Goal: Information Seeking & Learning: Compare options

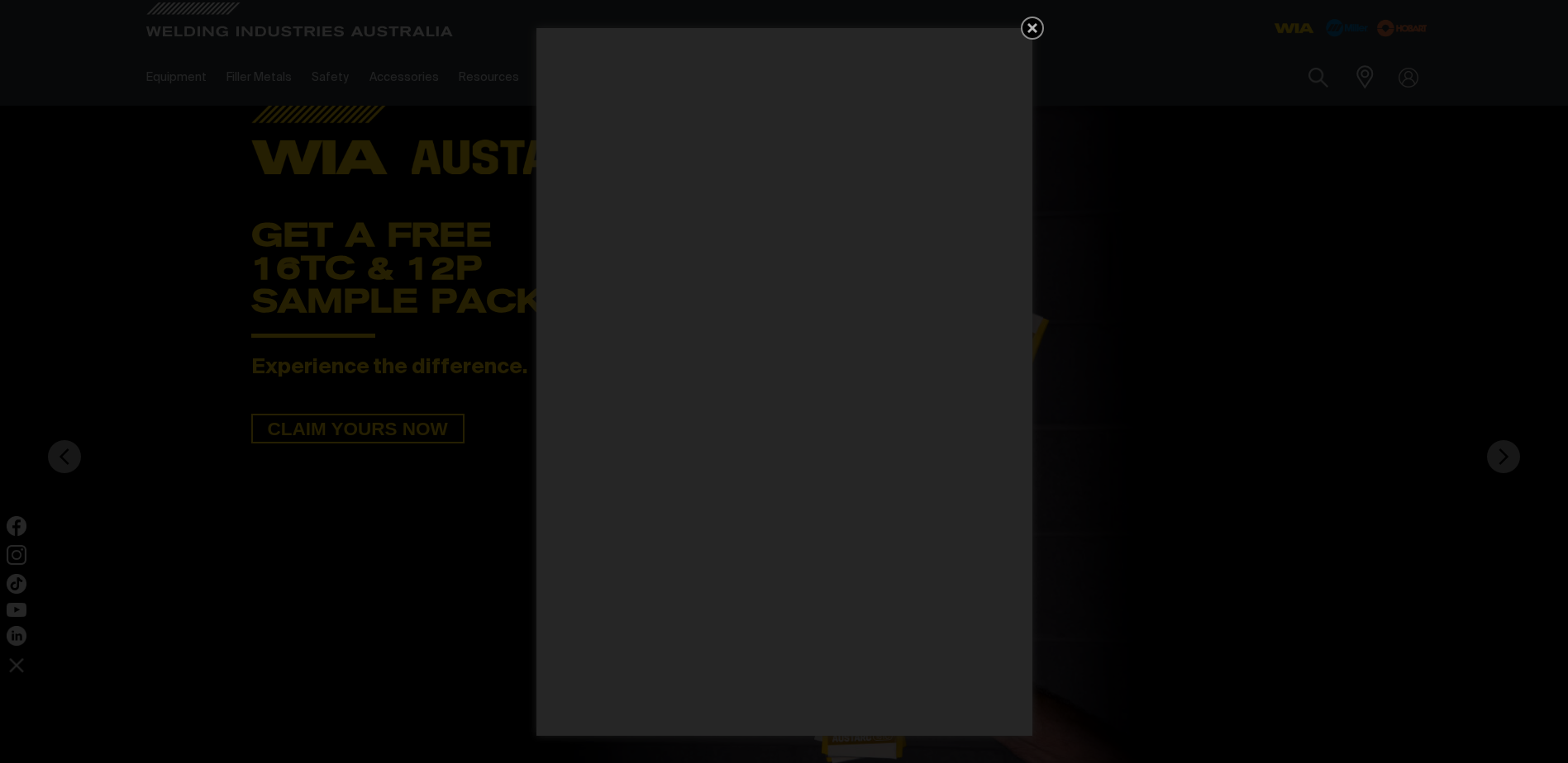
click at [1031, 28] on icon "Get 5 WIA Welding Guides Free!" at bounding box center [1032, 28] width 10 height 10
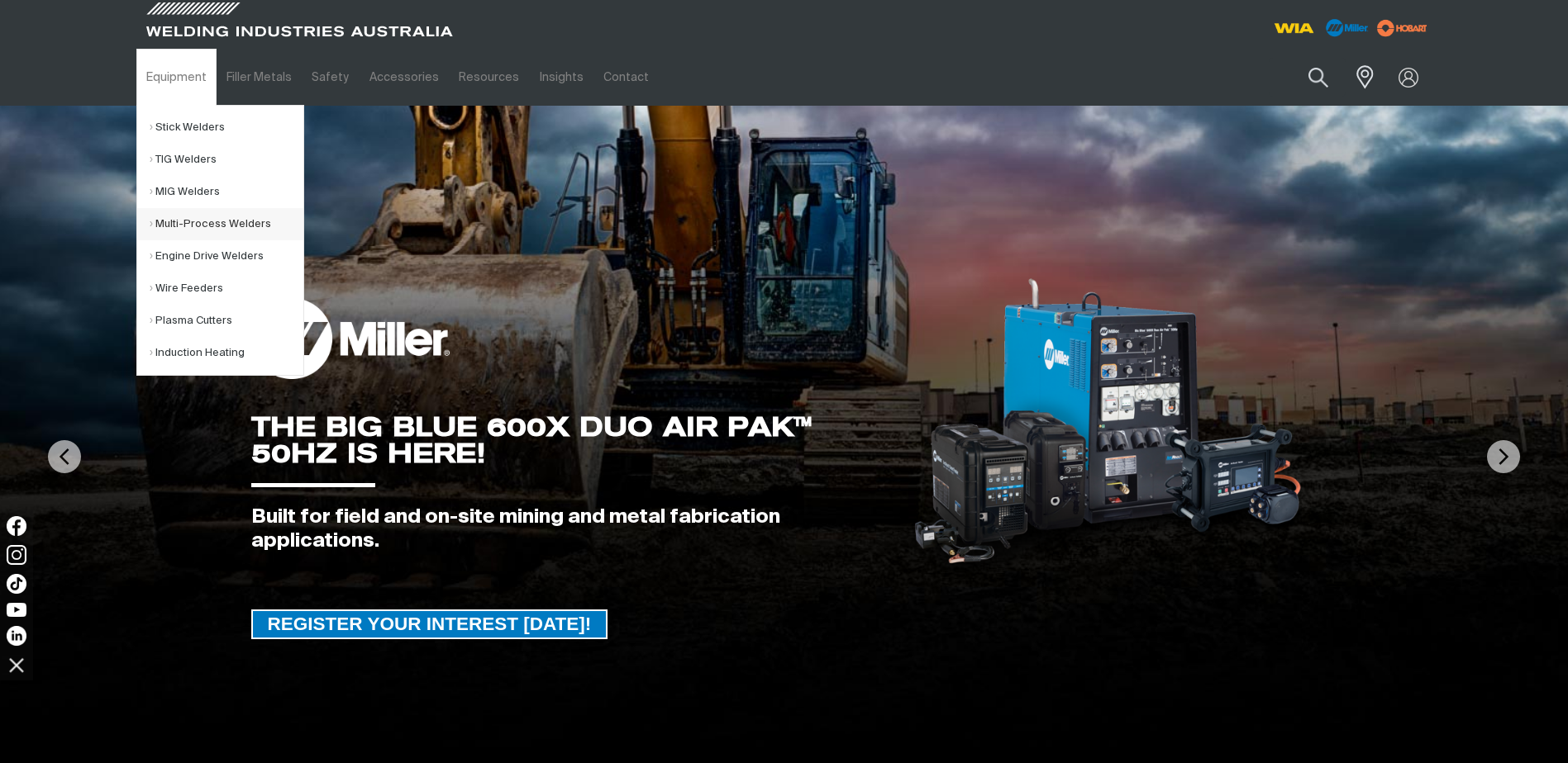
click at [184, 225] on link "Multi-Process Welders" at bounding box center [226, 224] width 154 height 32
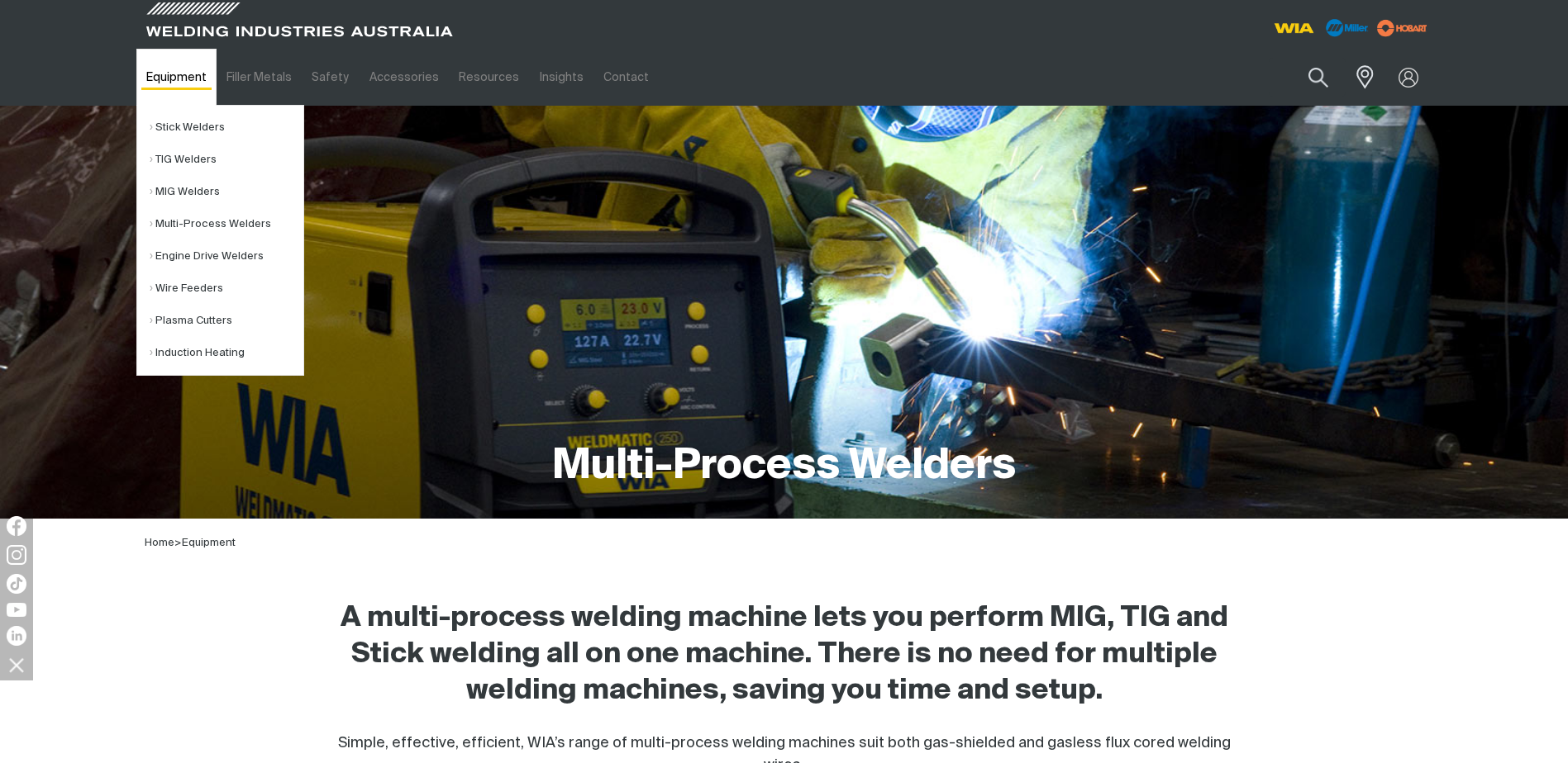
click at [186, 85] on link "Equipment" at bounding box center [176, 77] width 80 height 57
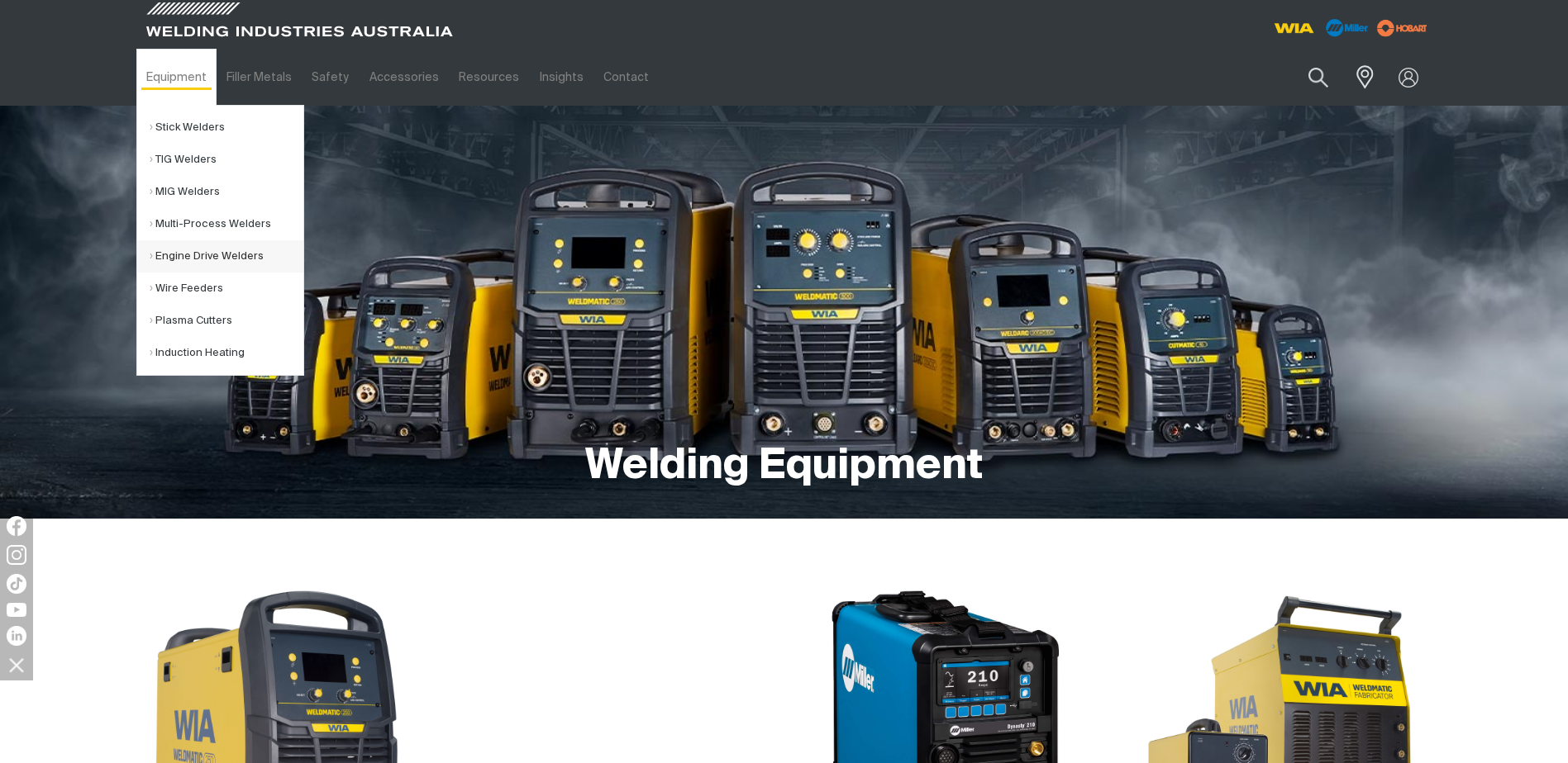
click at [191, 250] on link "Engine Drive Welders" at bounding box center [226, 256] width 154 height 32
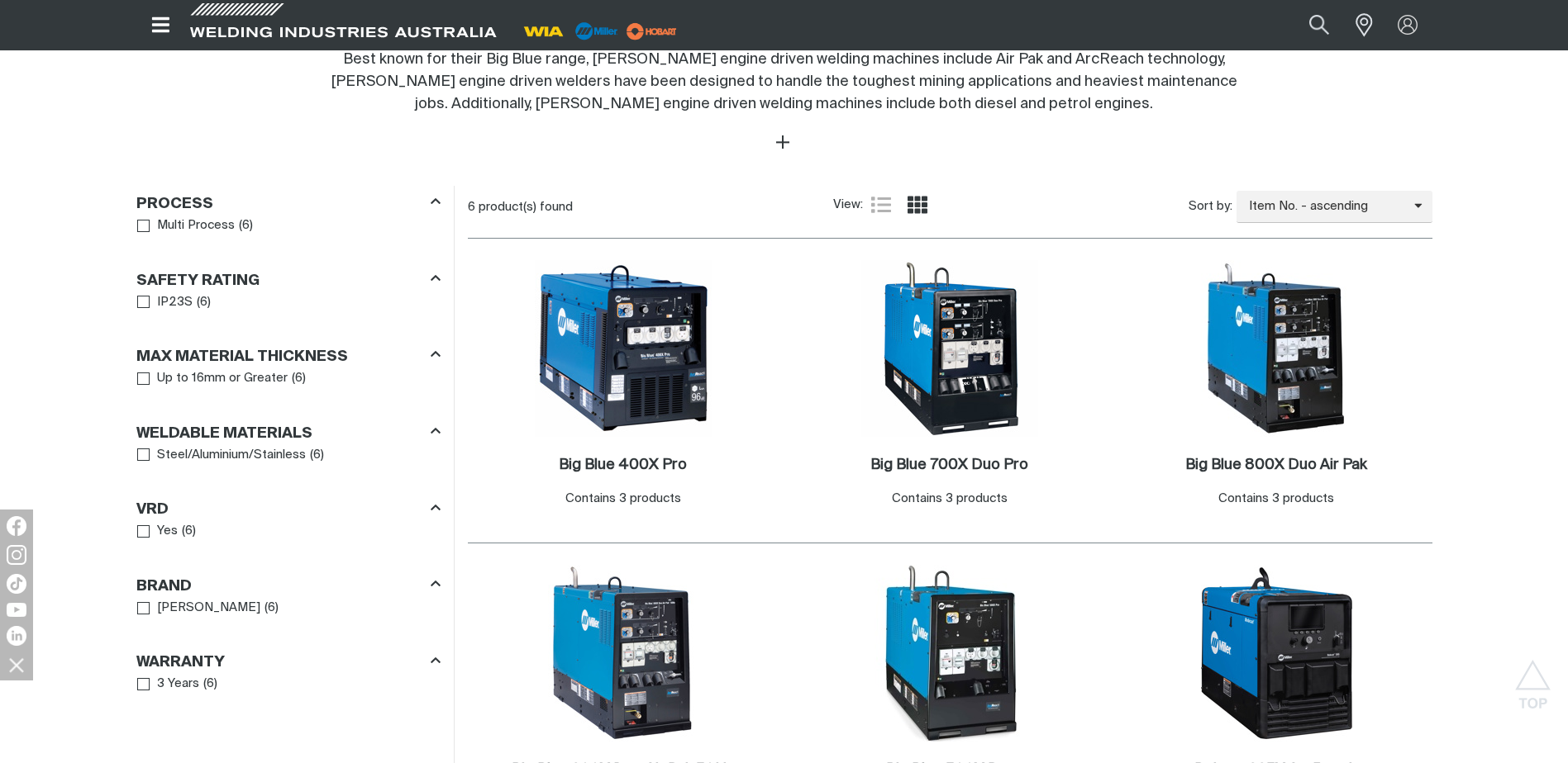
scroll to position [909, 0]
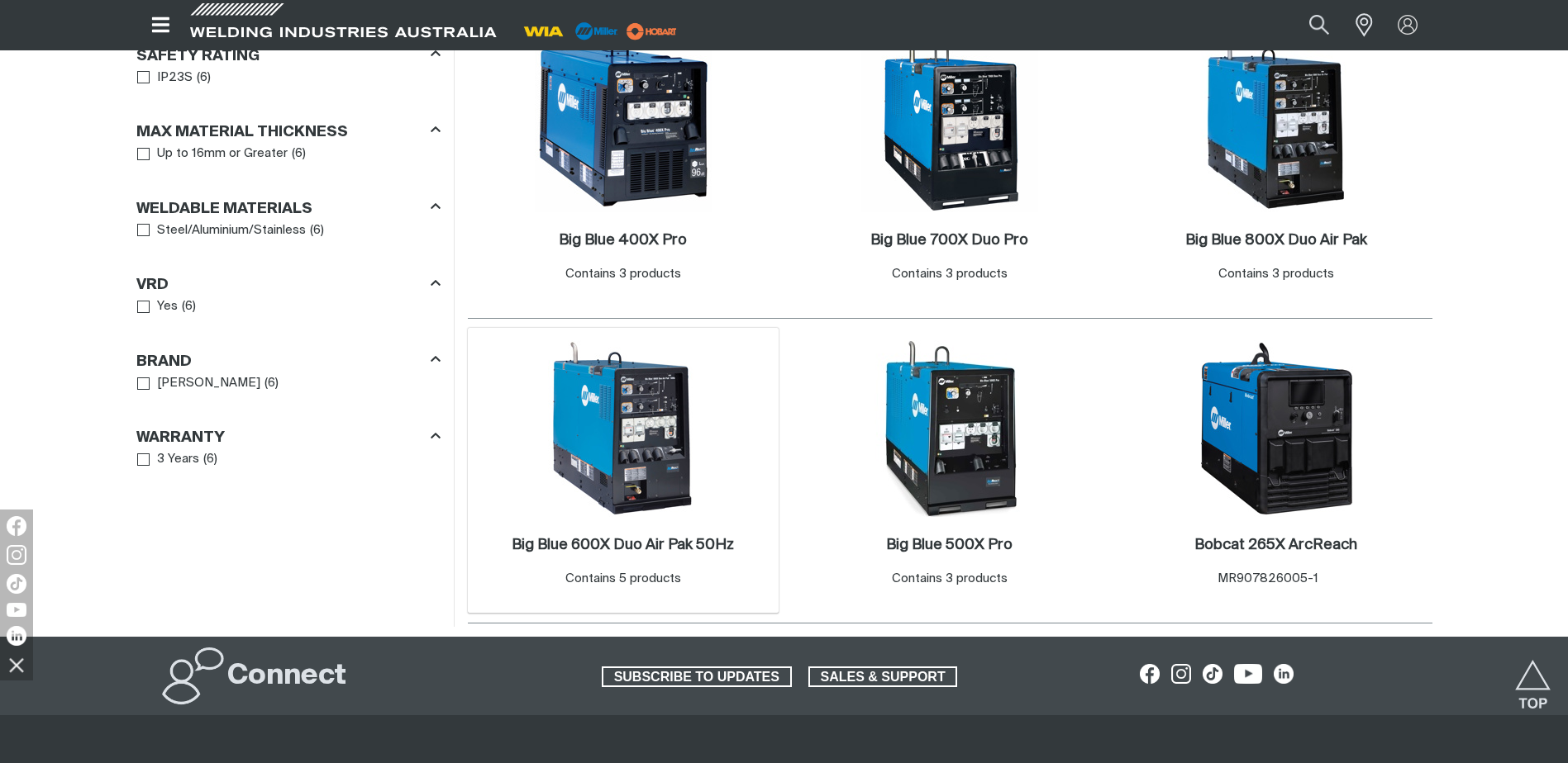
click at [633, 474] on img at bounding box center [623, 429] width 176 height 176
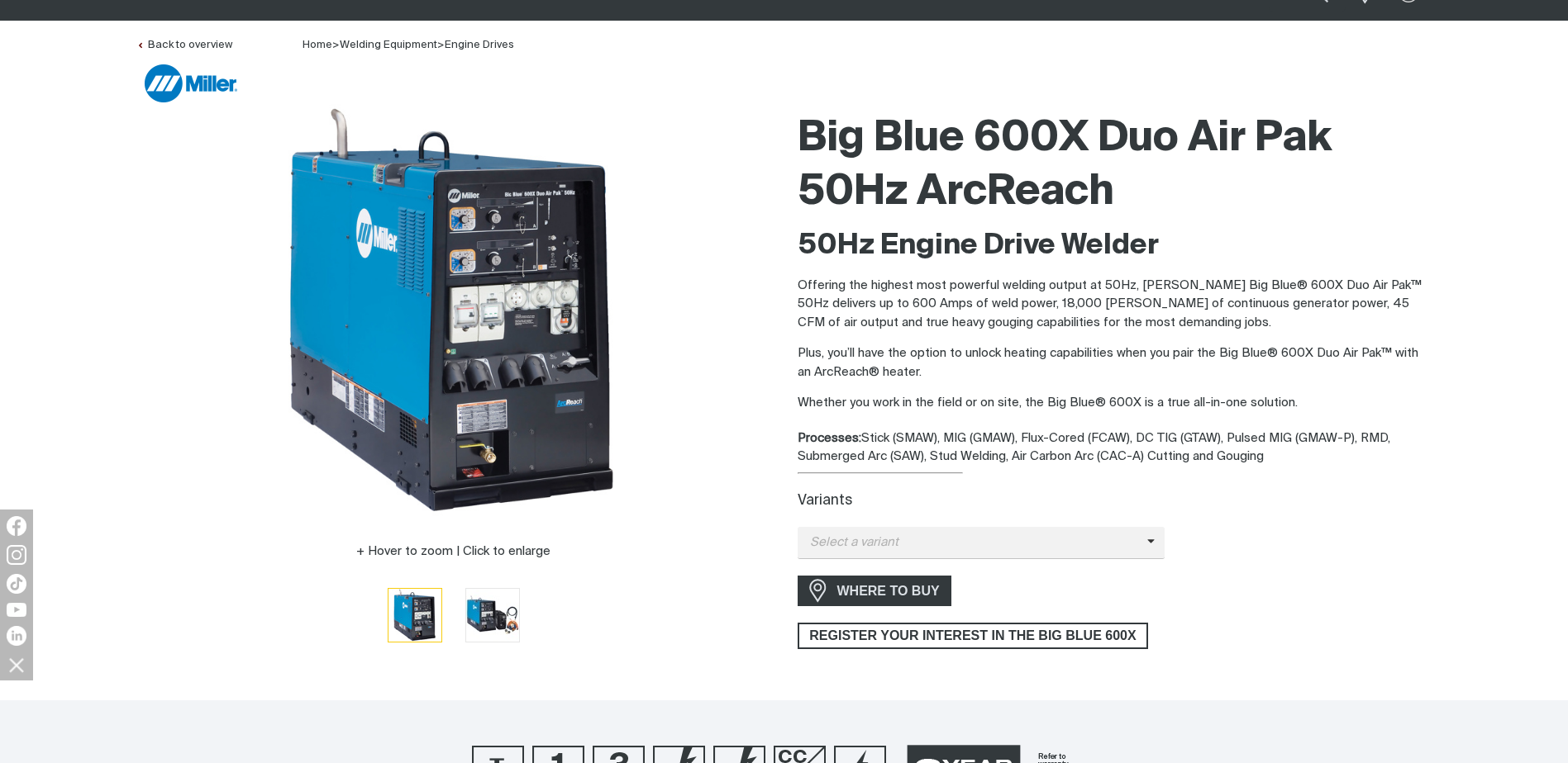
scroll to position [166, 0]
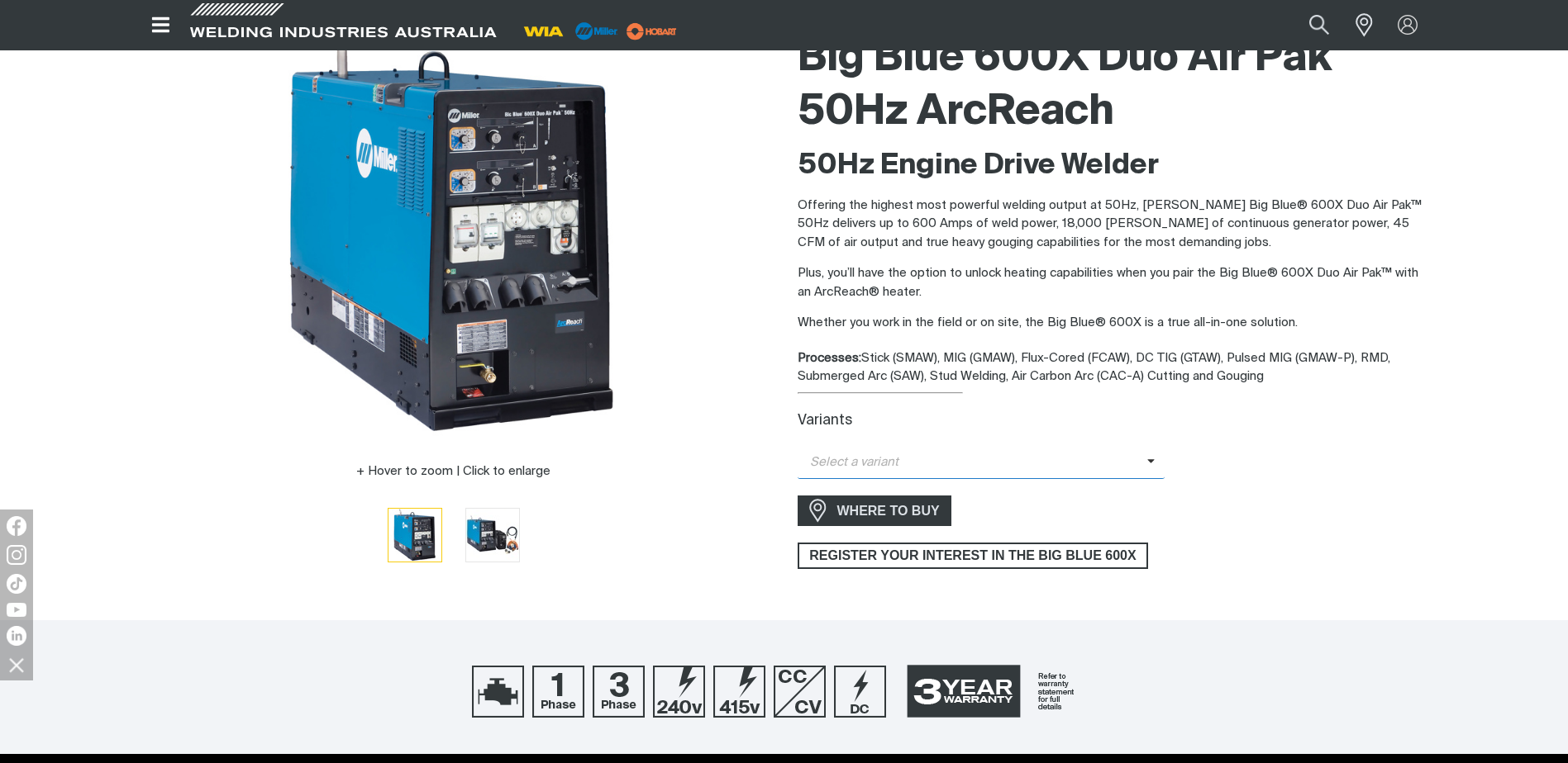
click at [1146, 457] on span "Select a variant" at bounding box center [981, 463] width 368 height 32
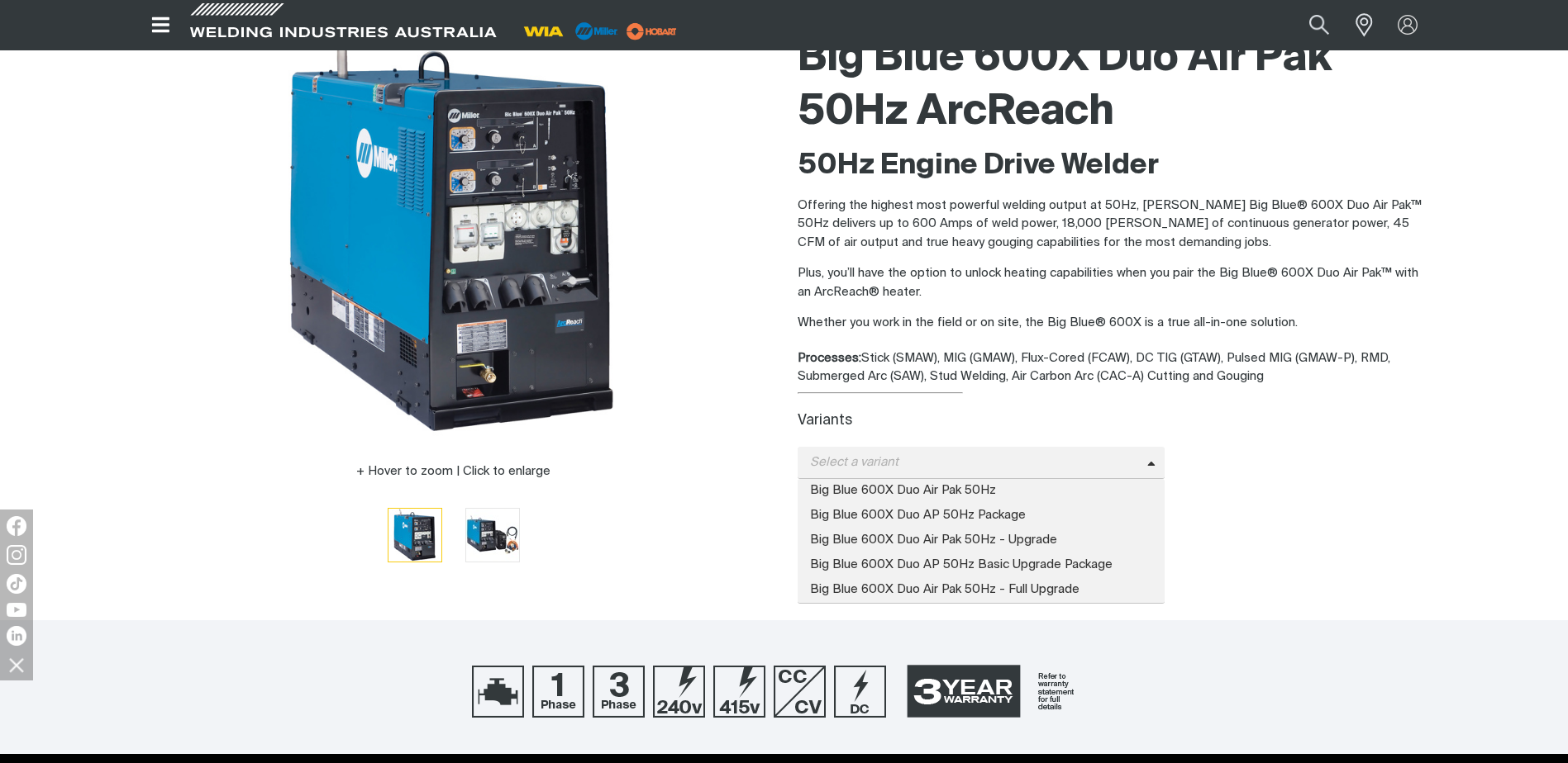
click at [1000, 343] on div "Big Blue 600X Duo Air Pak 50Hz ArcReach 50Hz Engine Drive Welder Offering the h…" at bounding box center [1114, 305] width 635 height 562
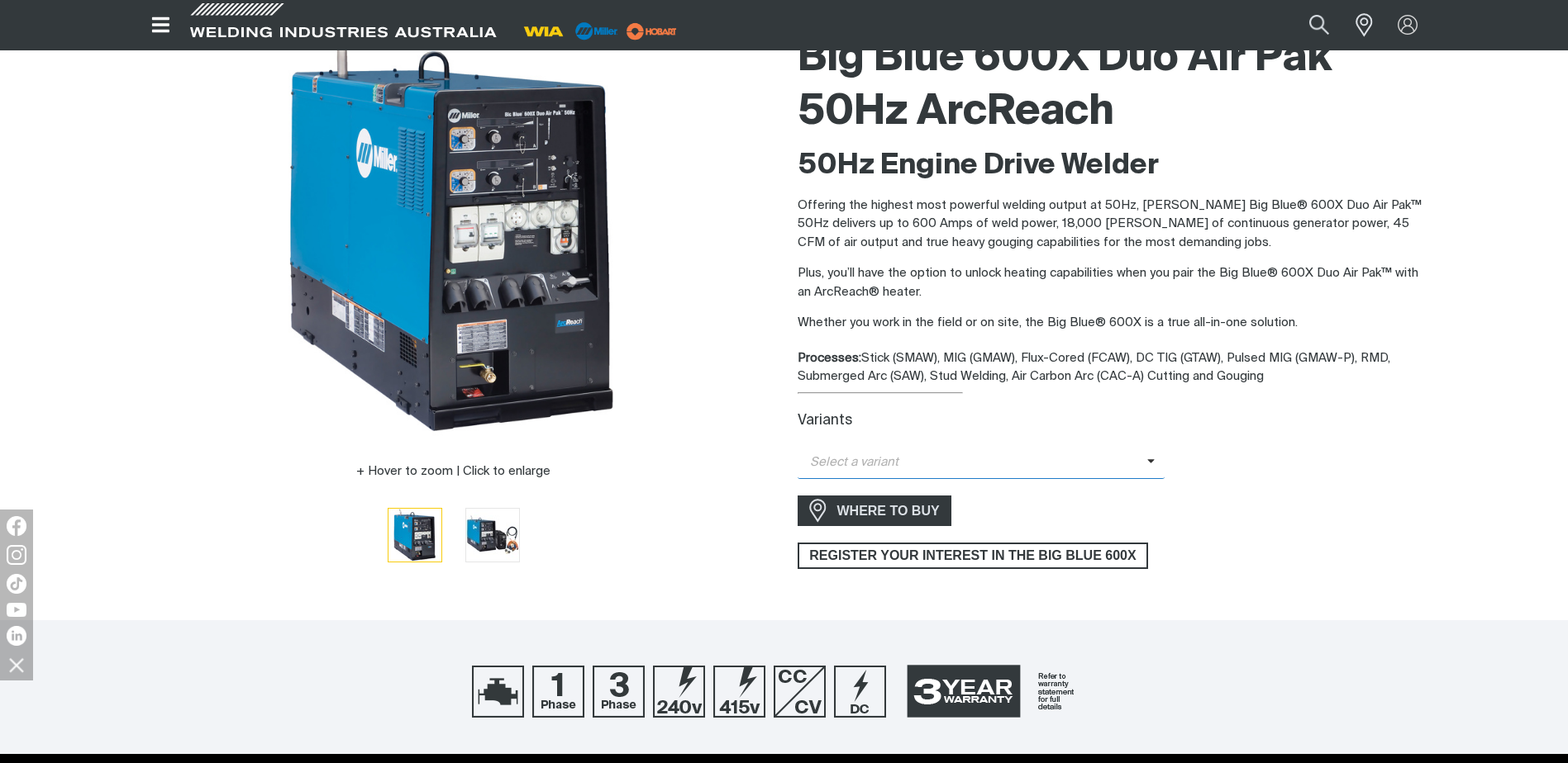
click at [1157, 458] on span at bounding box center [1156, 463] width 18 height 19
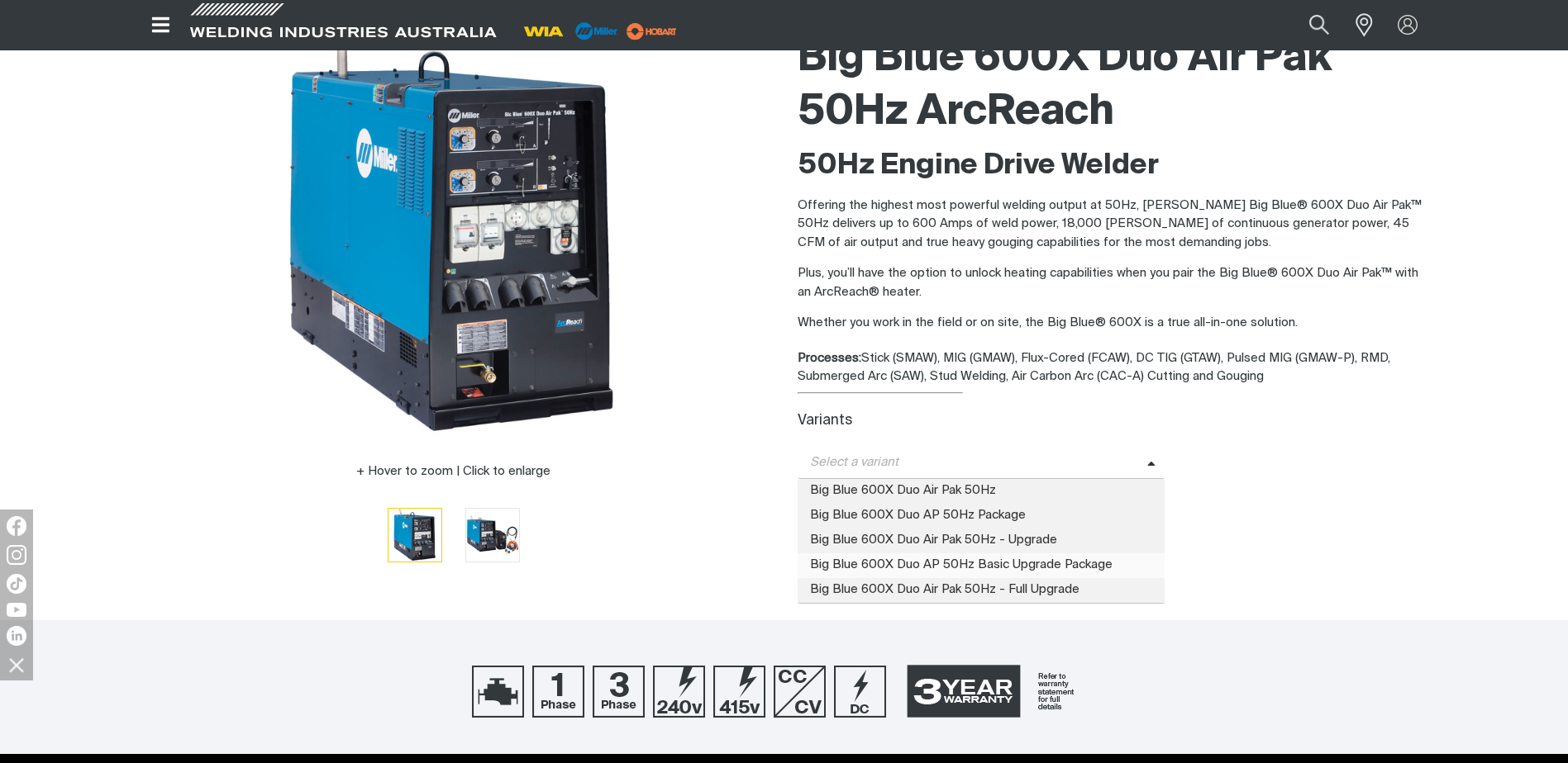
click at [1033, 564] on span "Big Blue 600X Duo AP 50Hz Basic Upgrade Package" at bounding box center [981, 566] width 368 height 25
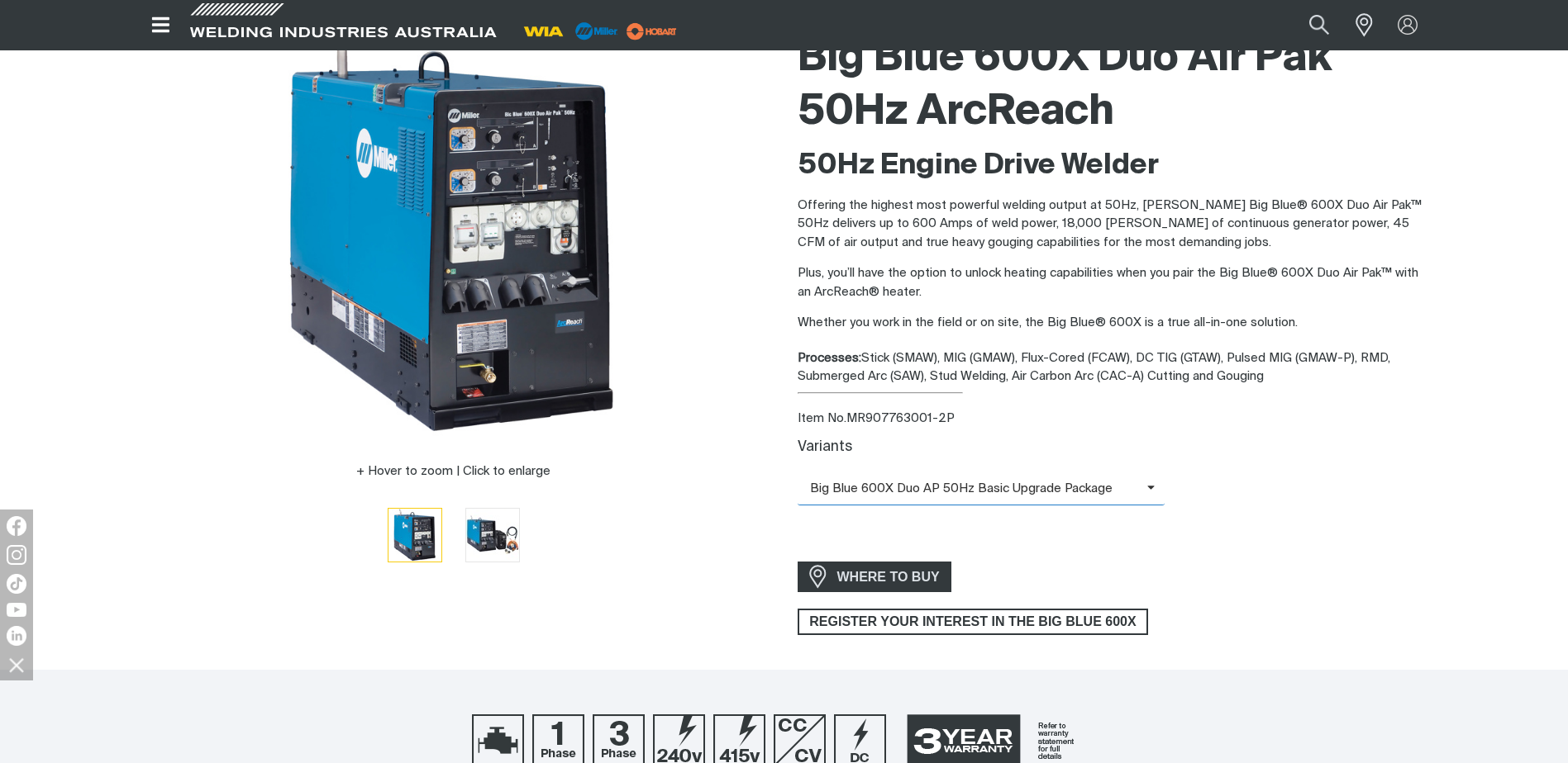
click at [1148, 489] on icon at bounding box center [1151, 488] width 8 height 12
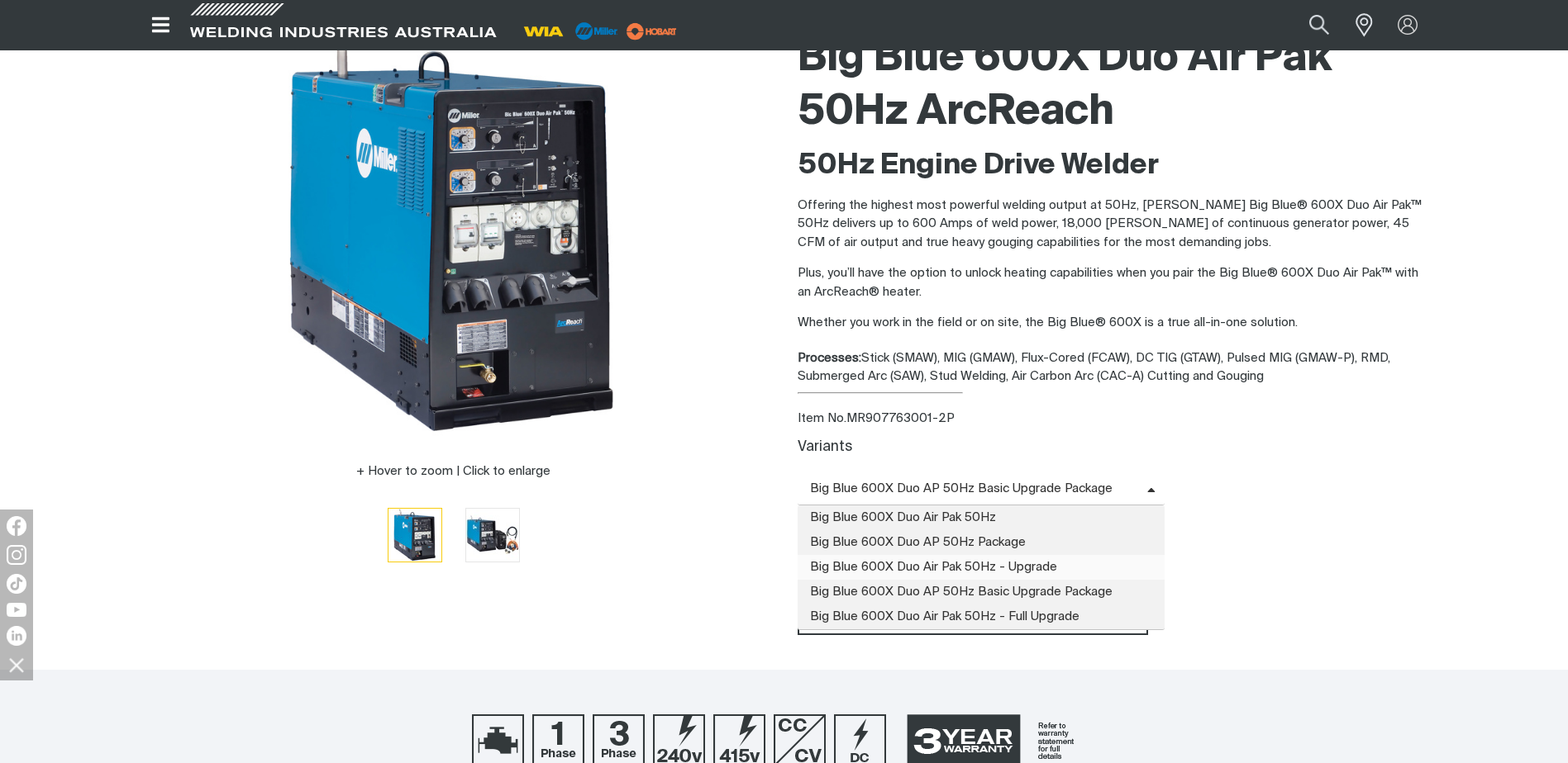
click at [1074, 564] on span "Big Blue 600X Duo Air Pak 50Hz - Upgrade" at bounding box center [981, 567] width 368 height 25
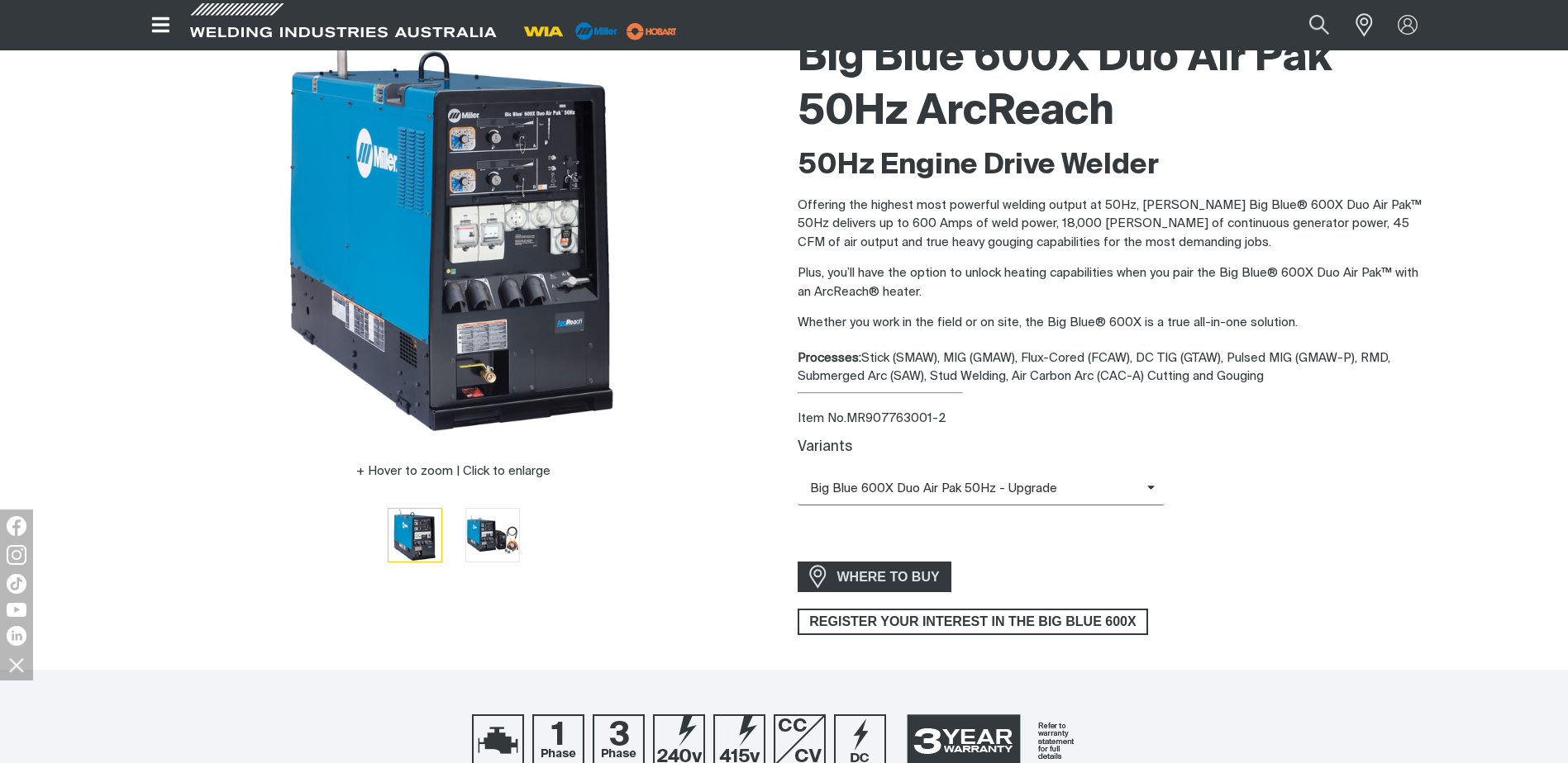
click at [1144, 489] on span "Big Blue 600X Duo Air Pak 50Hz - Upgrade" at bounding box center [972, 489] width 350 height 19
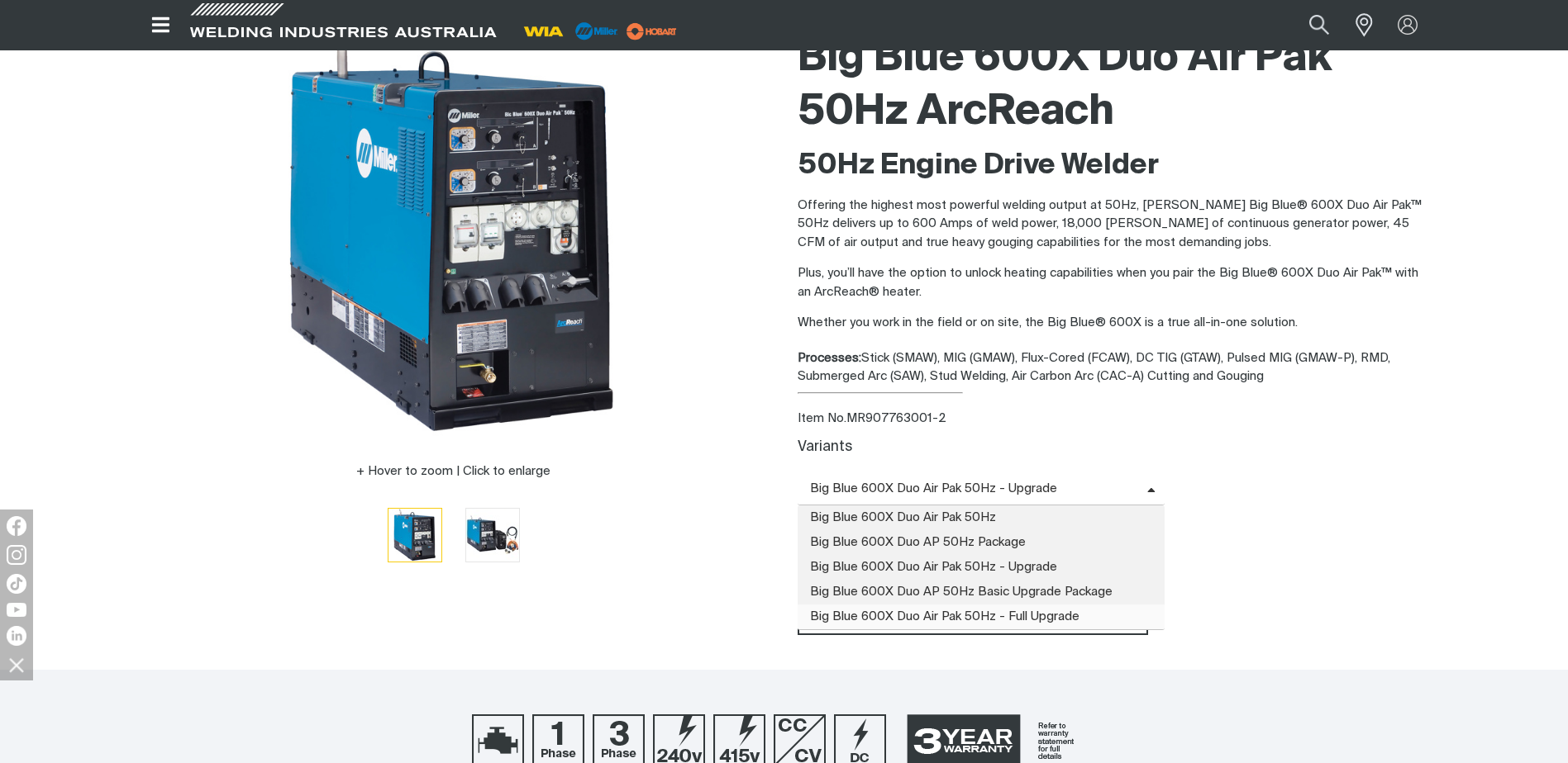
click at [1020, 612] on span "Big Blue 600X Duo Air Pak 50Hz - Full Upgrade" at bounding box center [981, 617] width 368 height 25
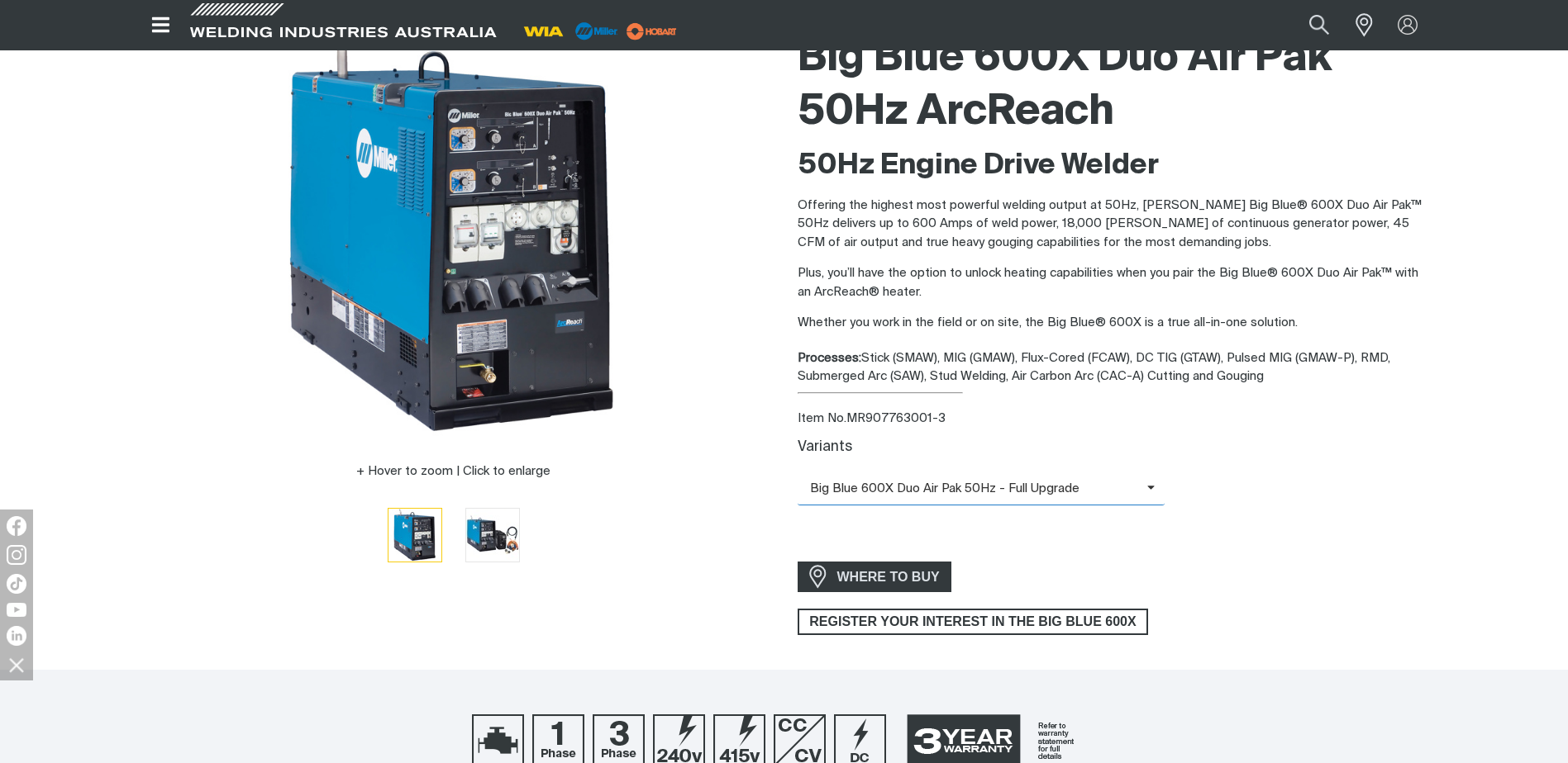
click at [1151, 491] on span "Big Blue 600X Duo Air Pak 50Hz - Full Upgrade" at bounding box center [981, 489] width 368 height 32
click at [1090, 436] on div "Variants Big Blue 600X Duo Air Pak 50Hz - Full Upgrade Big Blue 600X Duo Air Pa…" at bounding box center [1114, 488] width 635 height 113
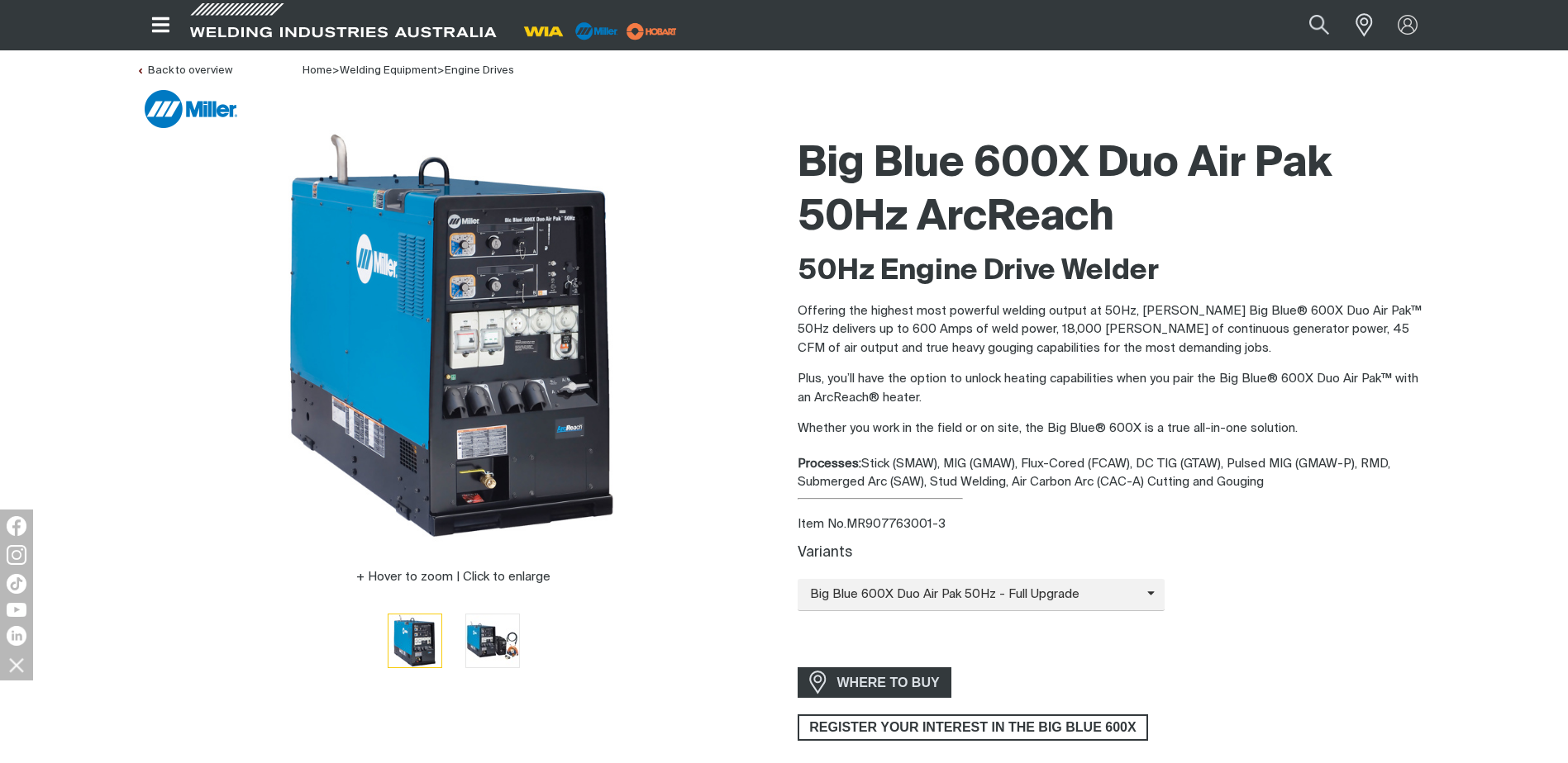
scroll to position [0, 0]
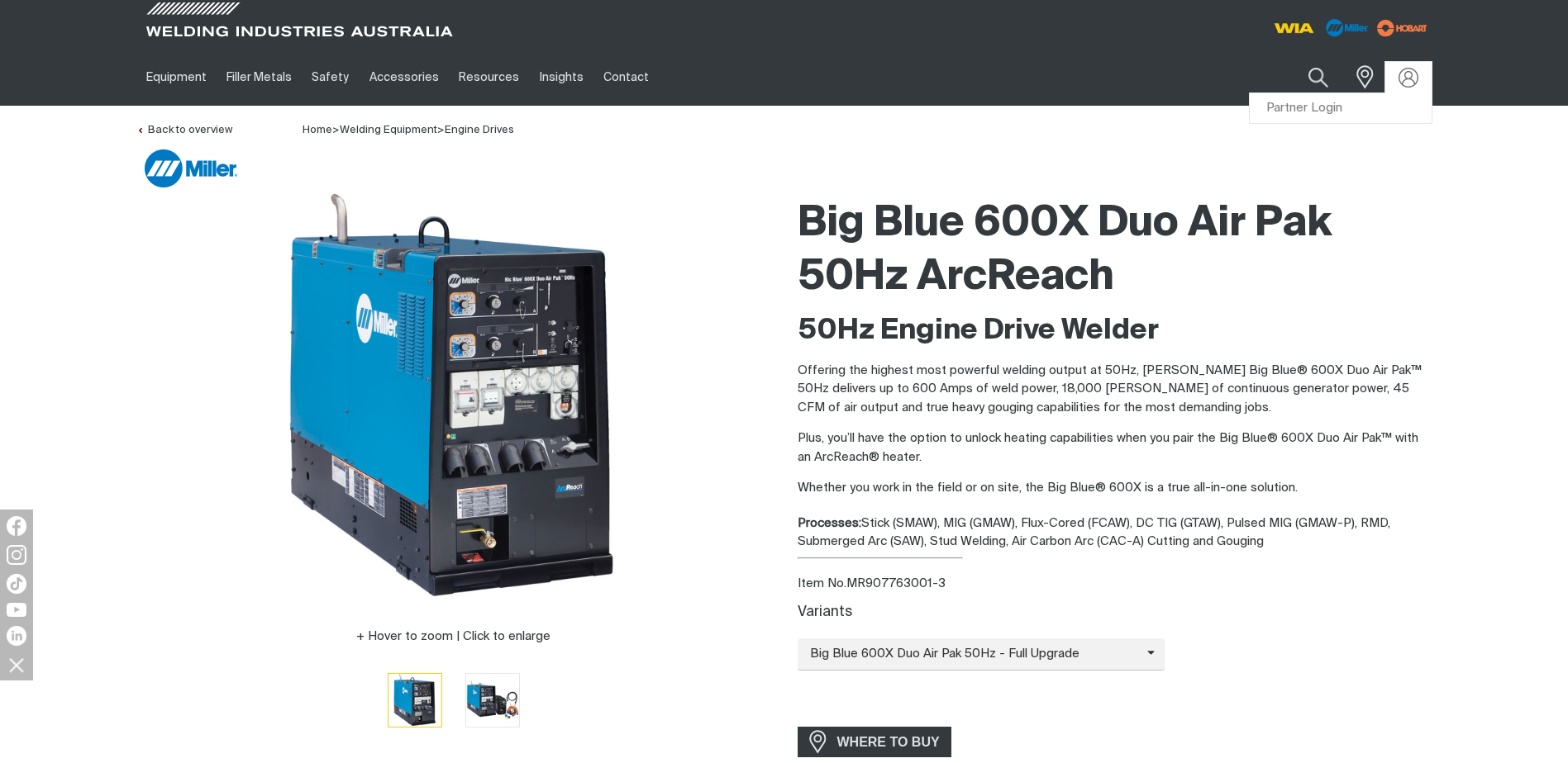
click at [1412, 88] on div at bounding box center [1408, 77] width 47 height 32
click at [1320, 107] on link "Partner Login" at bounding box center [1340, 108] width 181 height 31
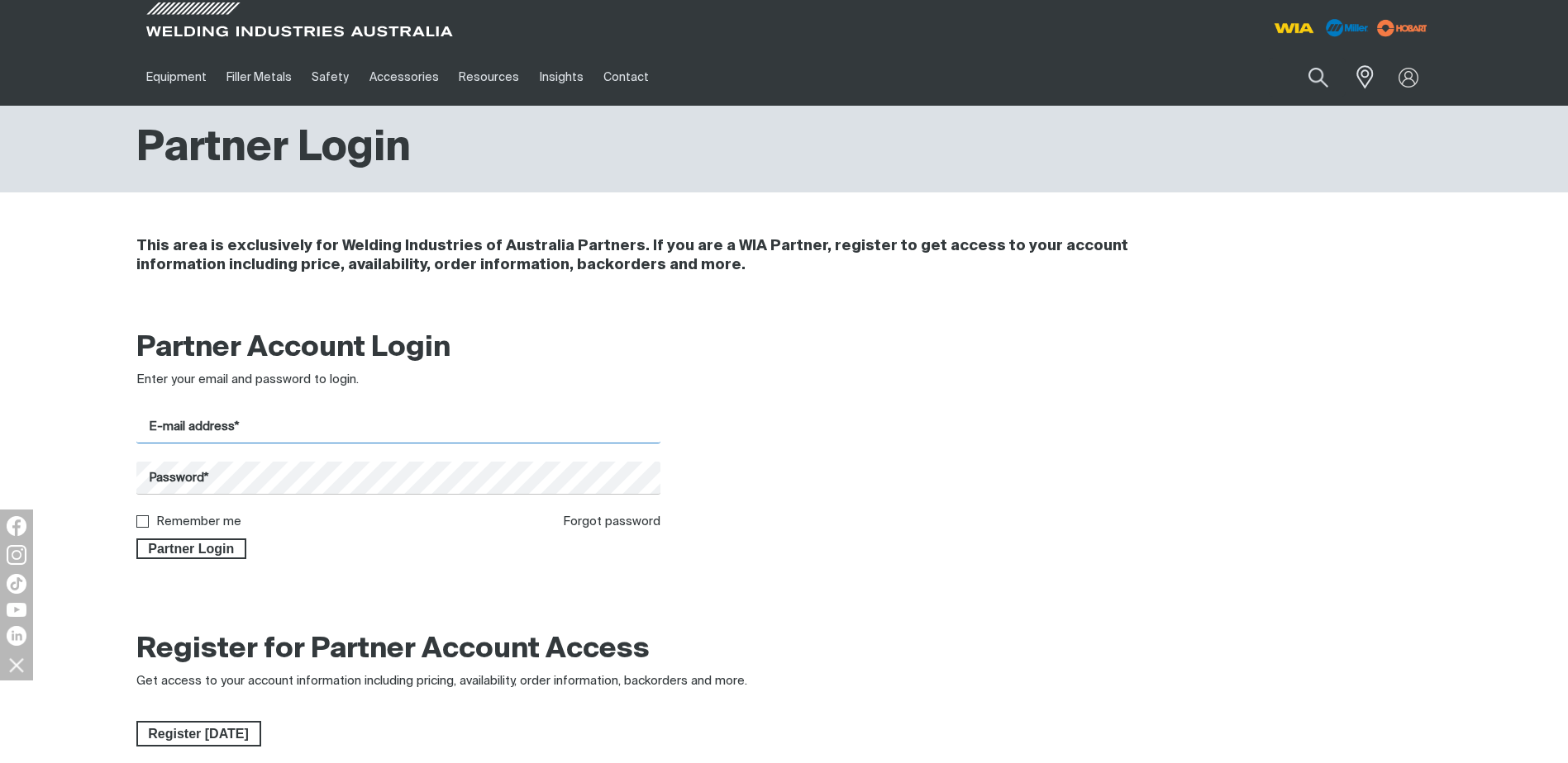
click at [241, 436] on input "E-mail address*" at bounding box center [399, 427] width 525 height 32
type input "[PERSON_NAME][EMAIL_ADDRESS][PERSON_NAME][DOMAIN_NAME]"
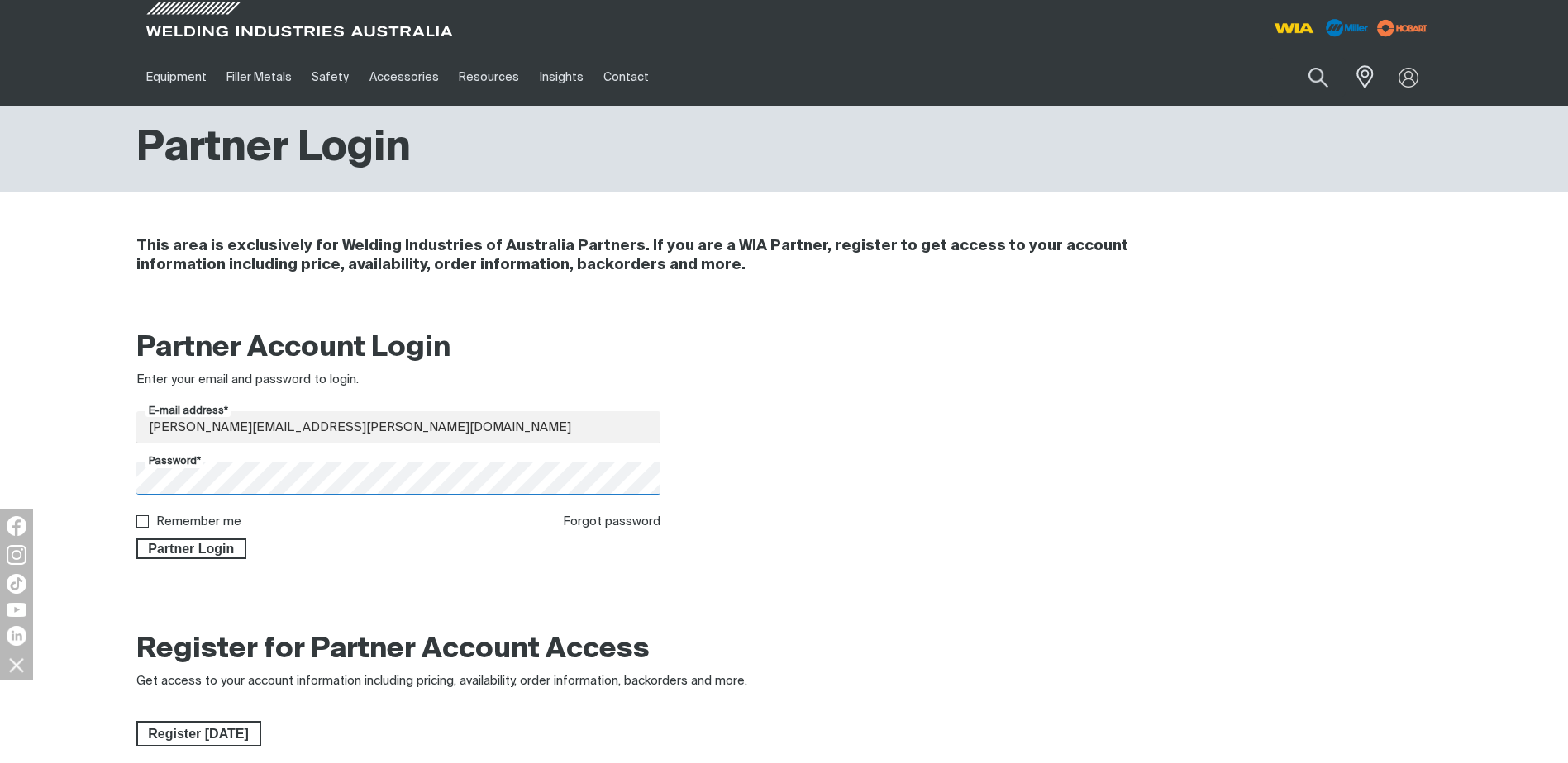
click at [136, 538] on button "Partner Login" at bounding box center [191, 549] width 111 height 22
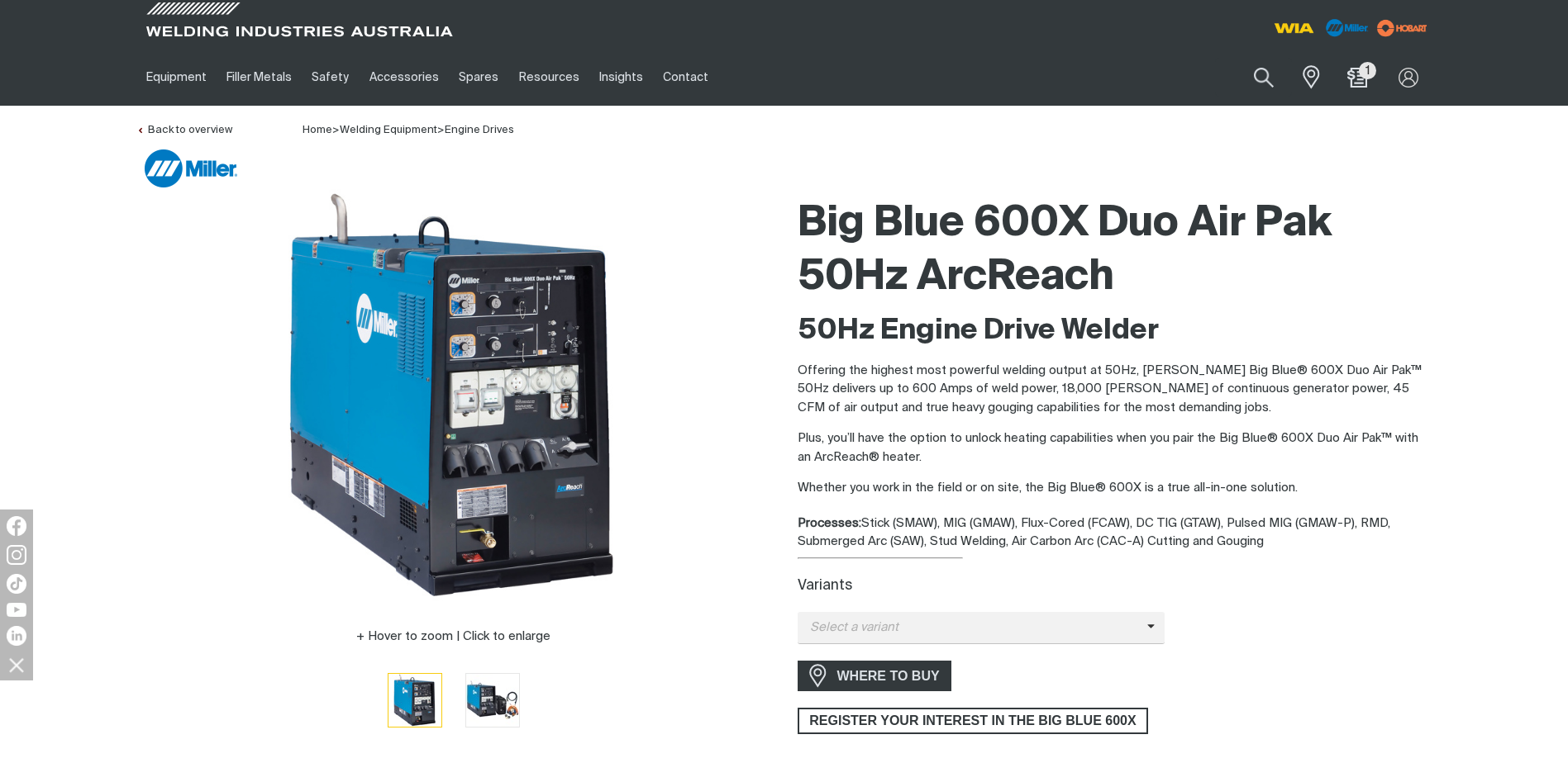
scroll to position [82, 0]
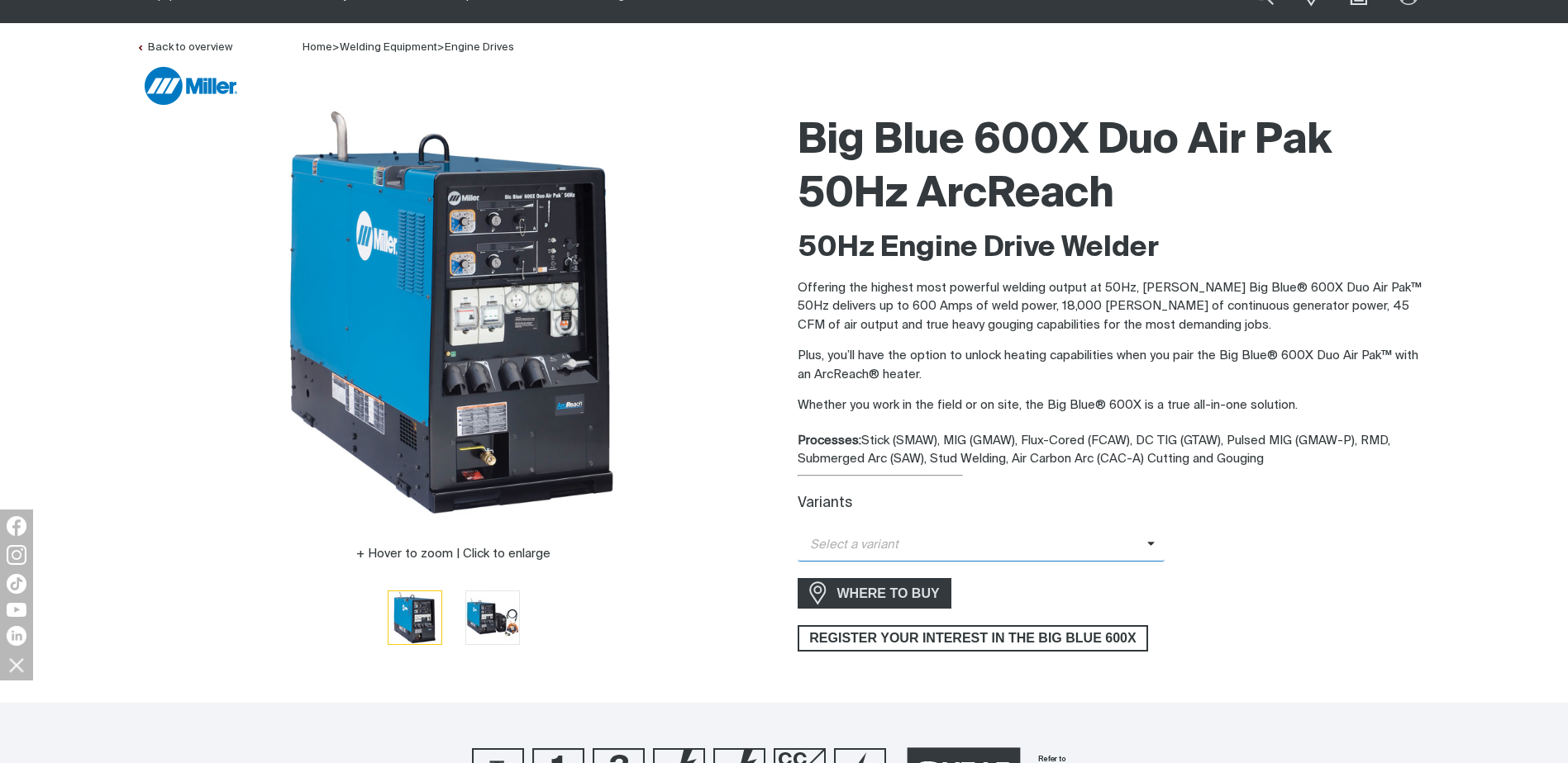
click at [1148, 544] on icon at bounding box center [1151, 543] width 8 height 12
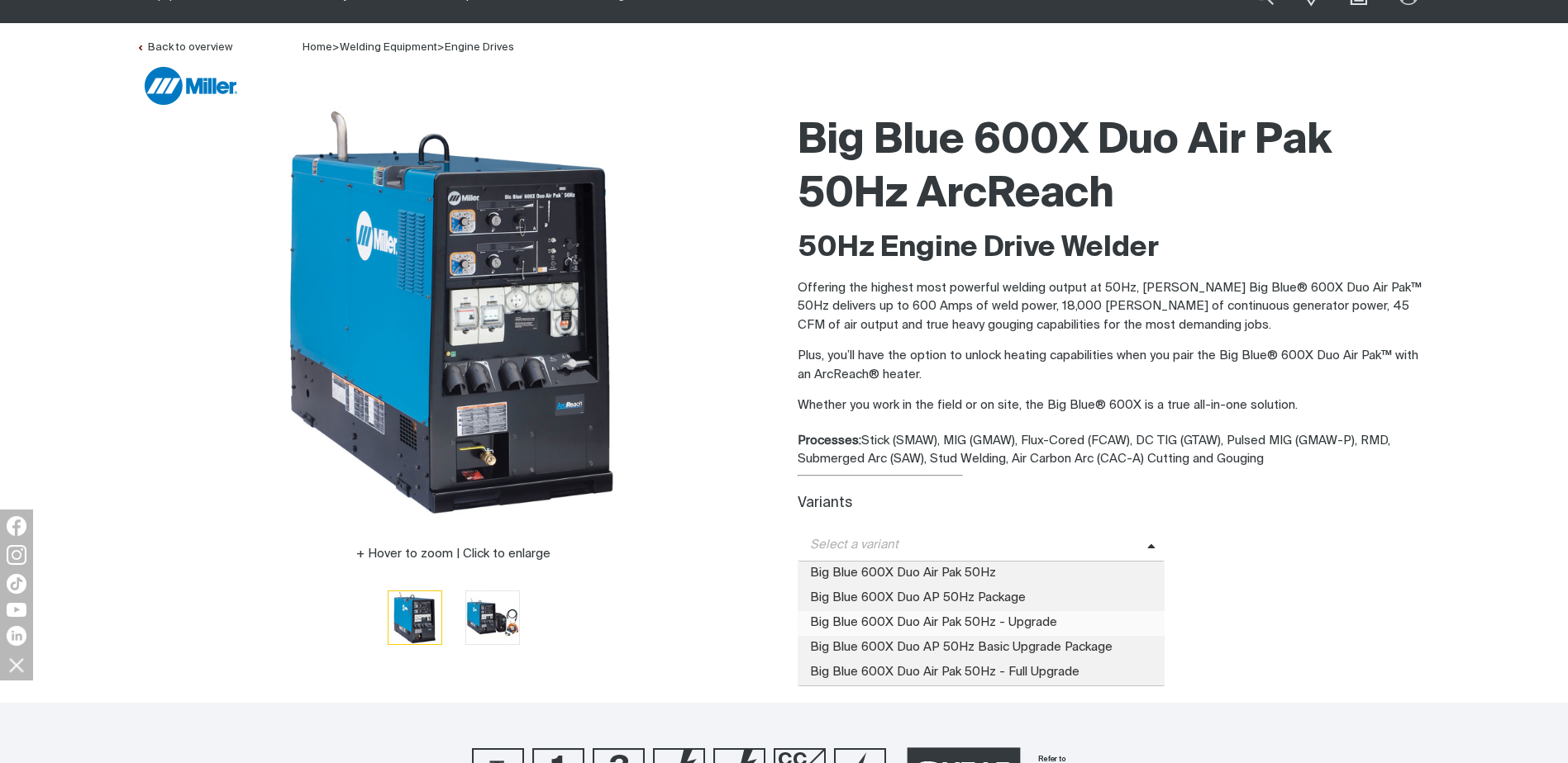
click at [1095, 612] on span "Big Blue 600X Duo Air Pak 50Hz - Upgrade" at bounding box center [981, 624] width 368 height 25
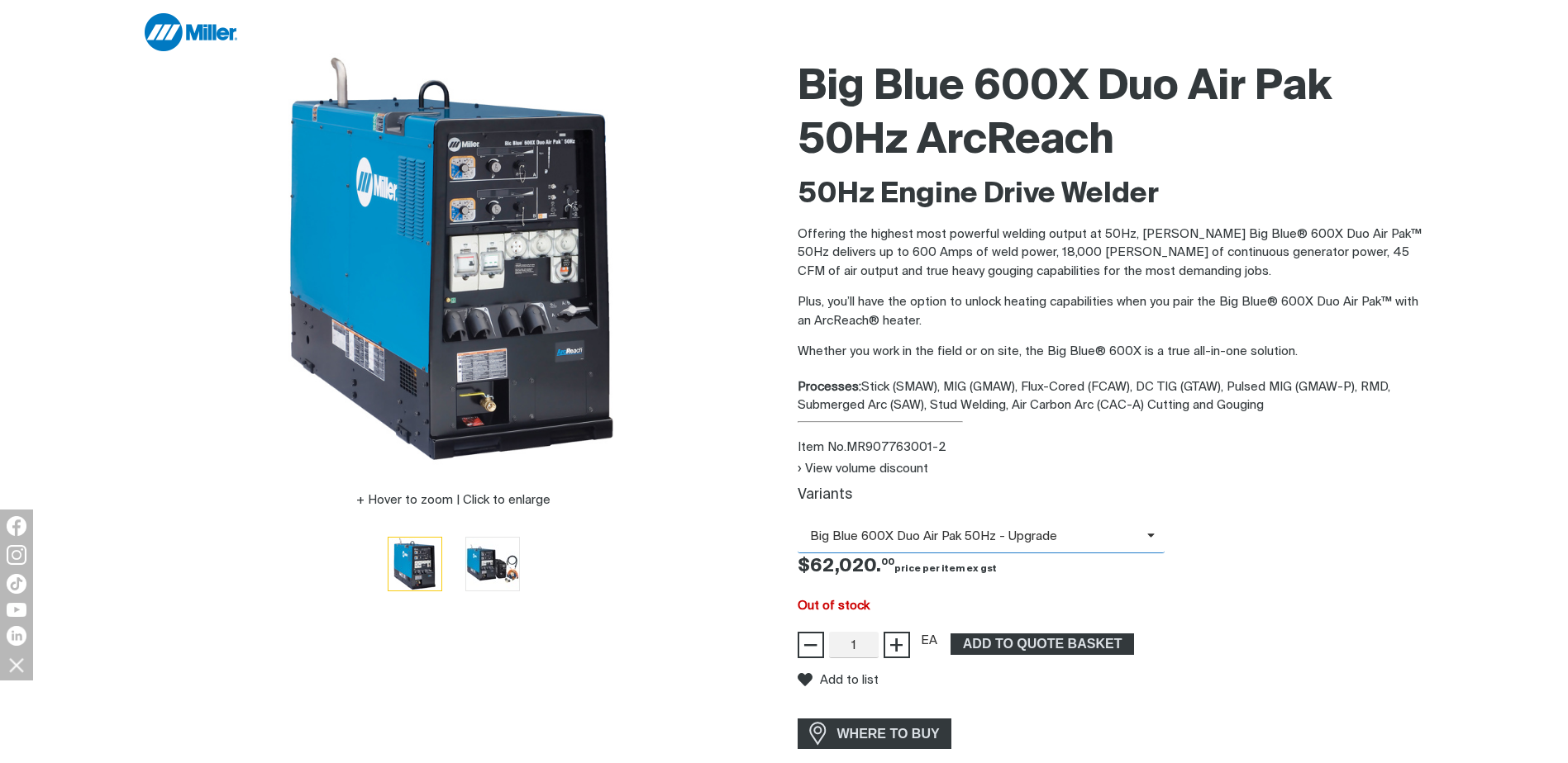
scroll to position [166, 0]
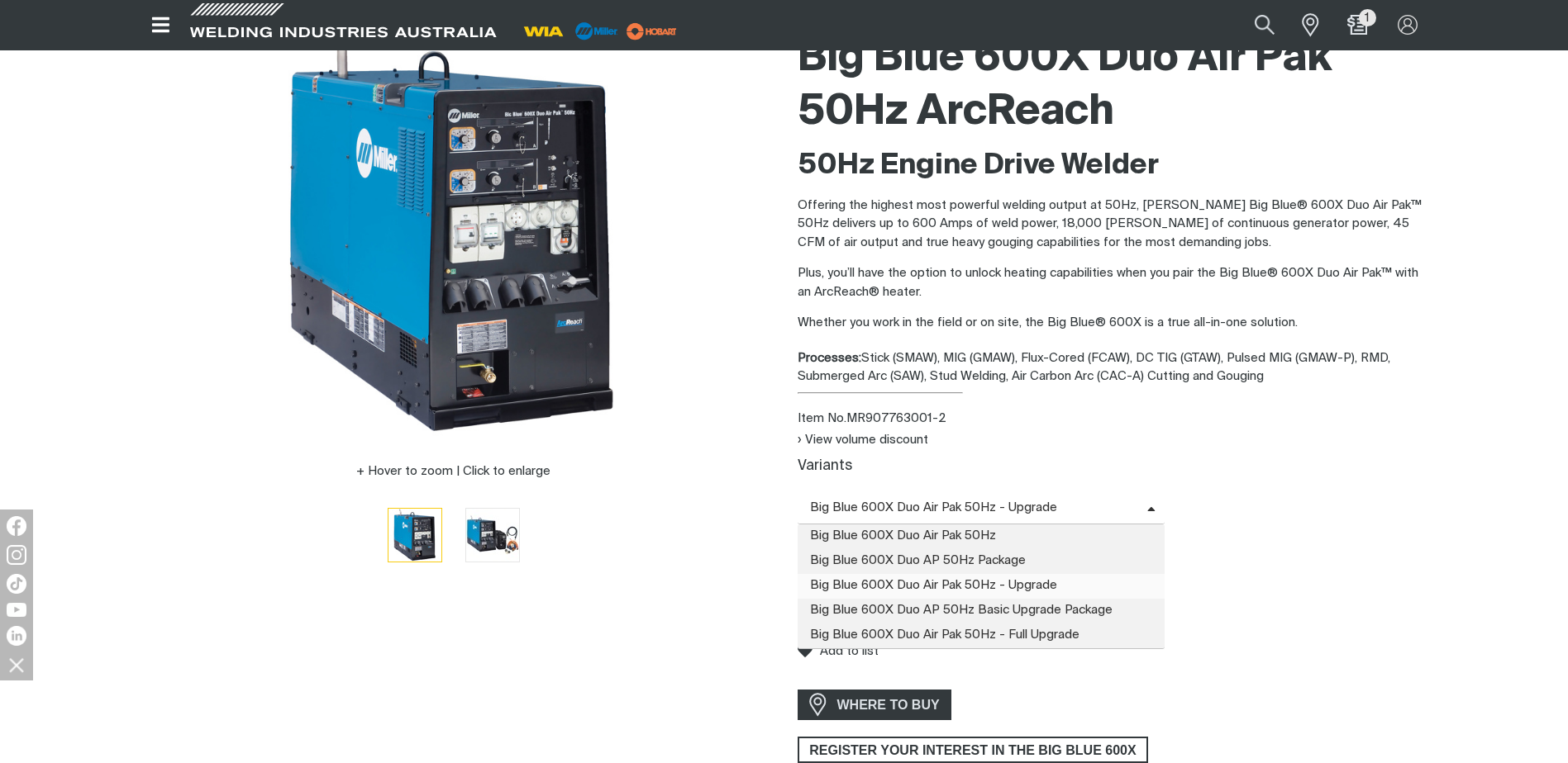
click at [1150, 509] on icon at bounding box center [1151, 510] width 8 height 12
click at [1071, 632] on span "Big Blue 600X Duo Air Pak 50Hz - Full Upgrade" at bounding box center [981, 637] width 368 height 25
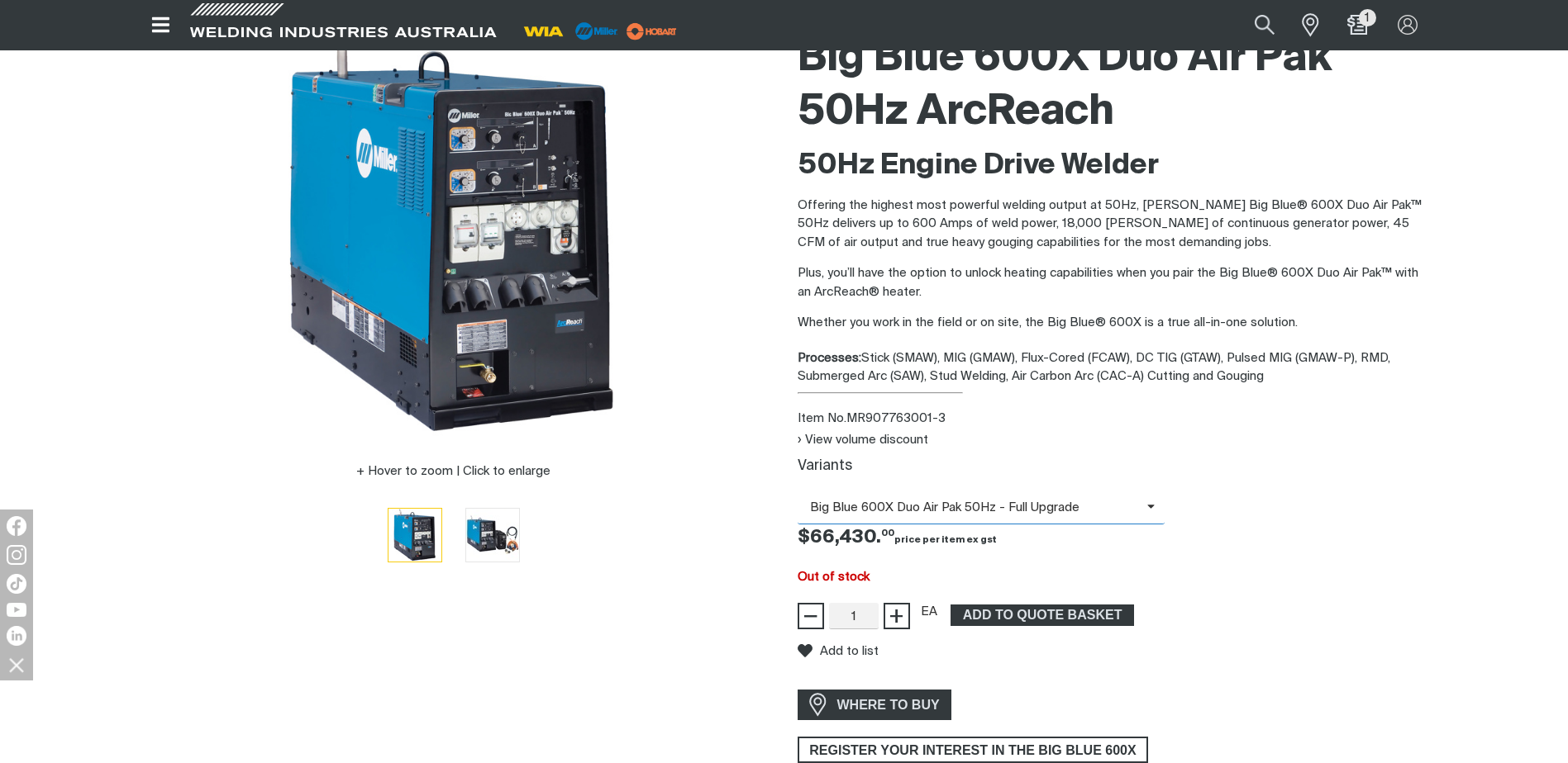
click at [1149, 508] on icon at bounding box center [1151, 507] width 8 height 12
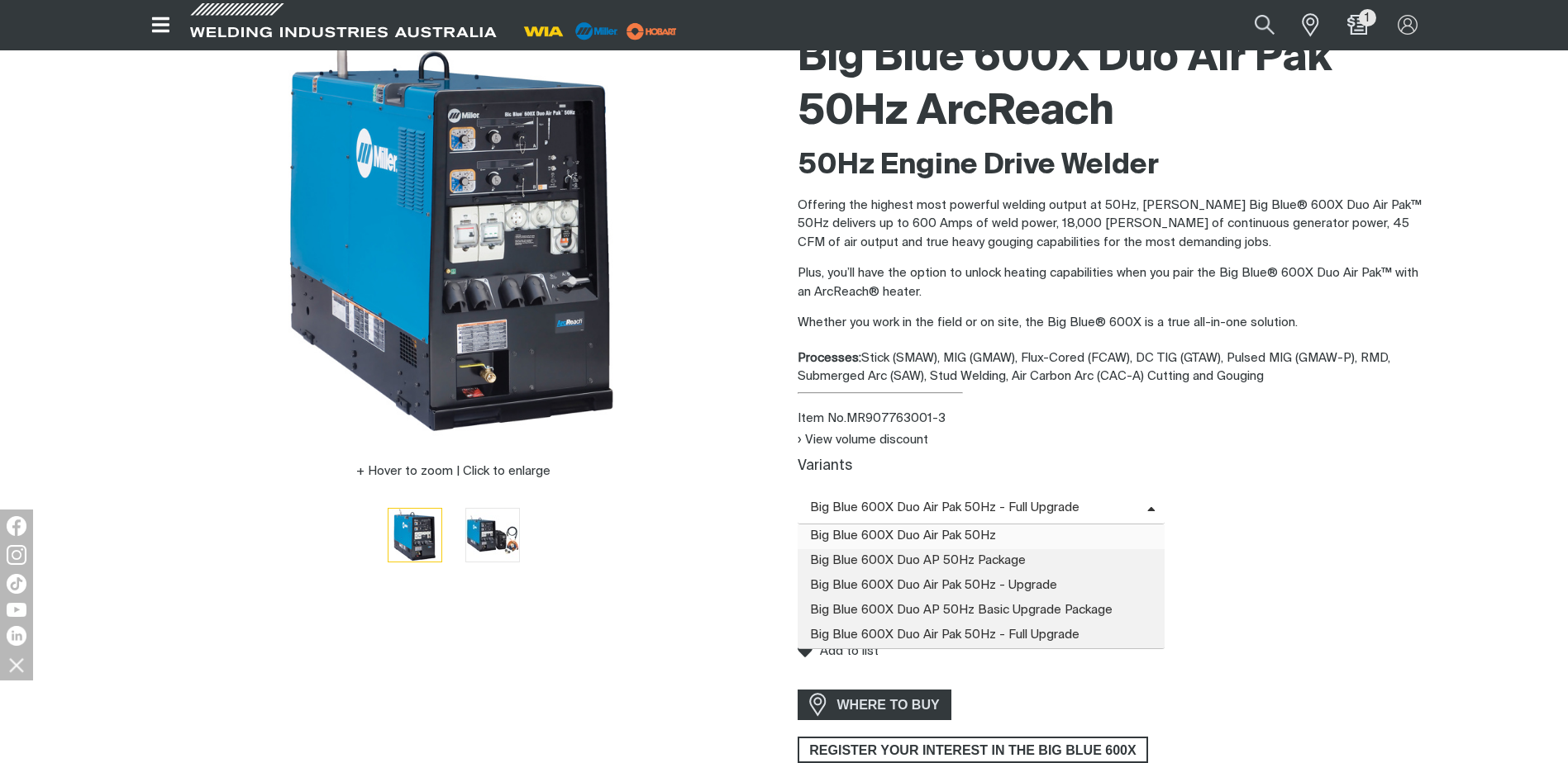
click at [1132, 530] on span "Big Blue 600X Duo Air Pak 50Hz" at bounding box center [981, 538] width 368 height 25
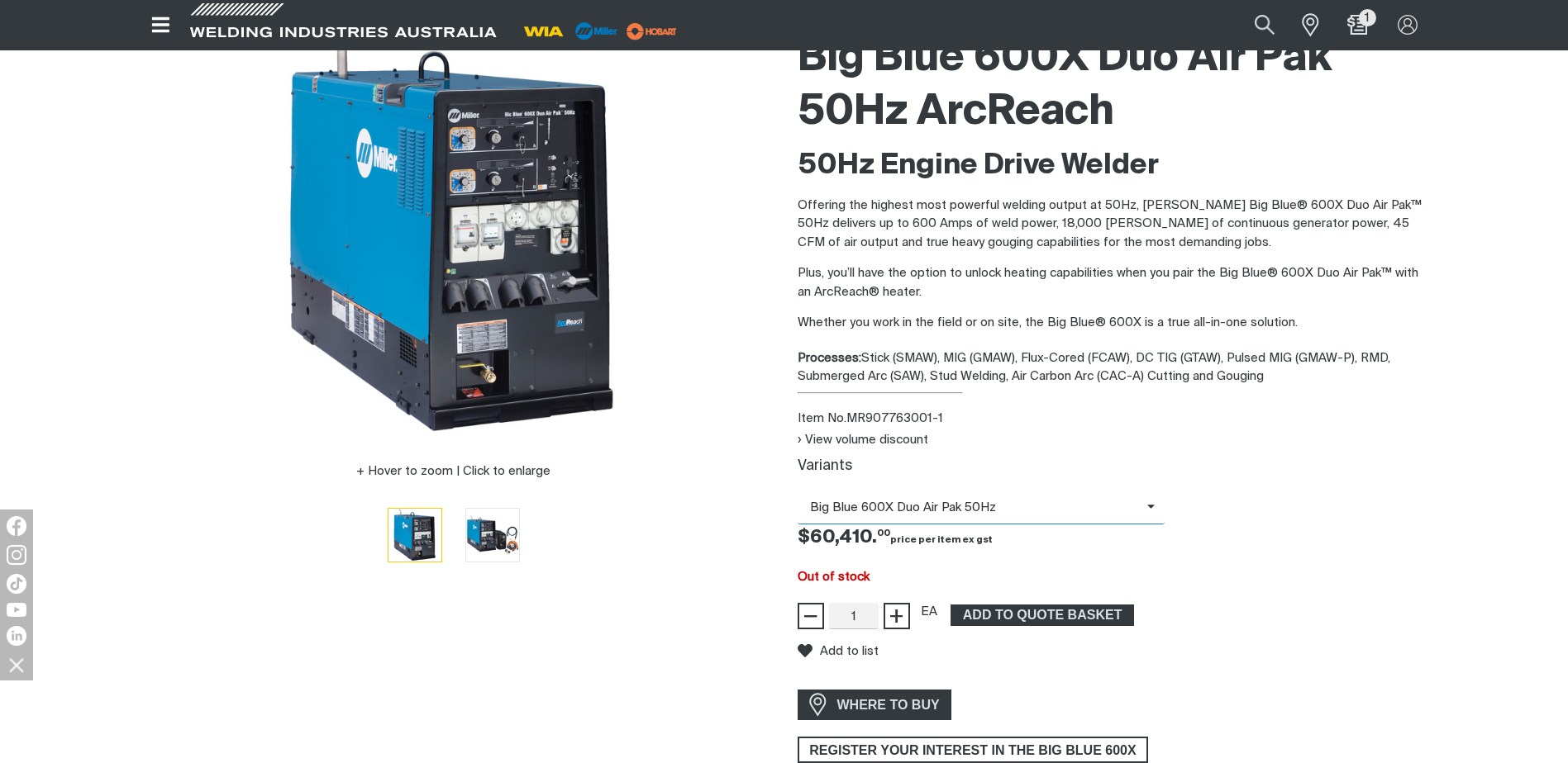
click at [1147, 506] on span "Big Blue 600X Duo Air Pak 50Hz" at bounding box center [981, 508] width 368 height 32
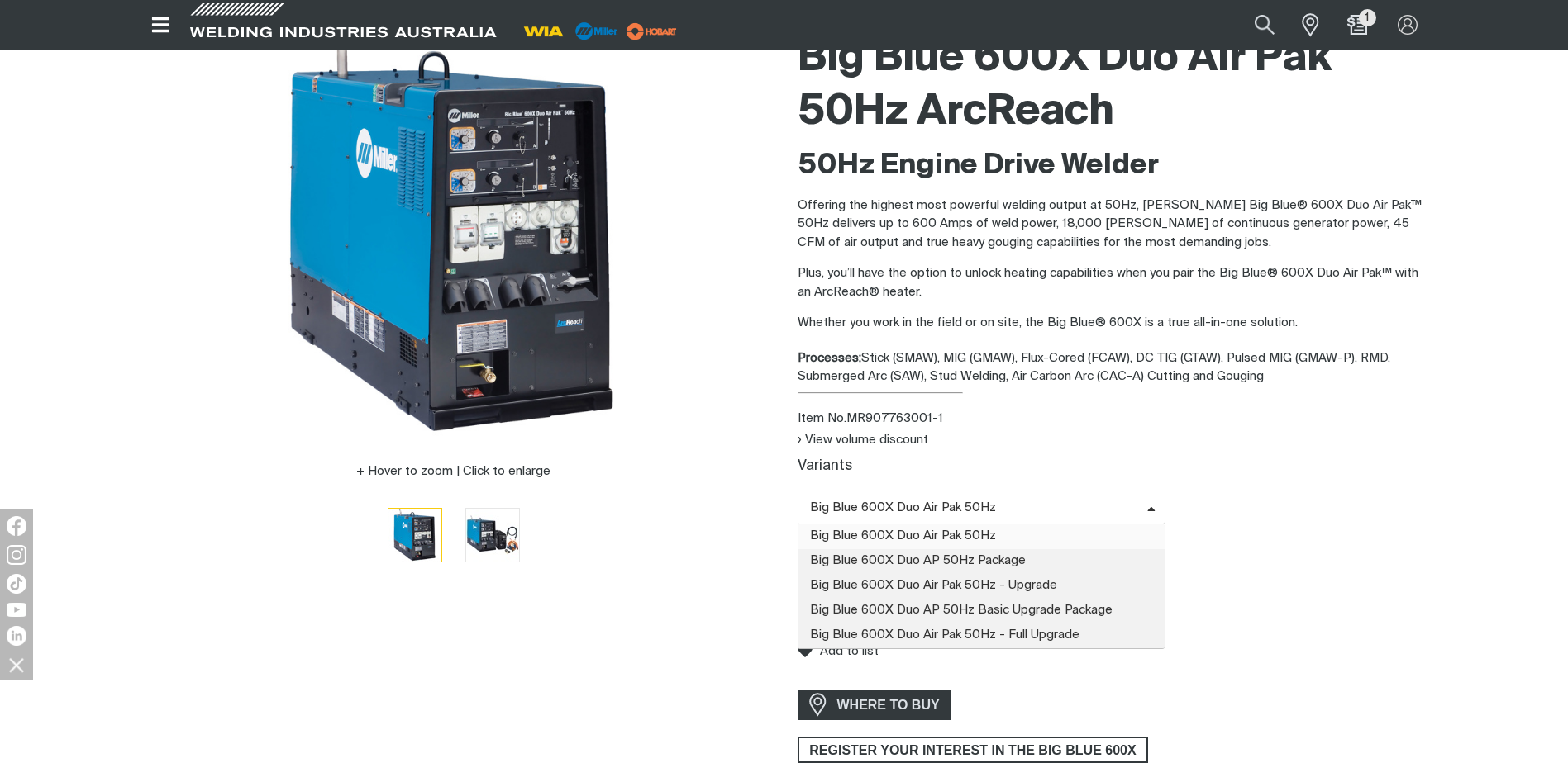
click at [1008, 528] on span "Big Blue 600X Duo Air Pak 50Hz" at bounding box center [981, 538] width 368 height 25
click at [1151, 508] on icon at bounding box center [1151, 510] width 8 height 12
click at [978, 556] on span "Big Blue 600X Duo AP 50Hz Package" at bounding box center [981, 562] width 368 height 25
click at [1151, 507] on icon at bounding box center [1151, 510] width 8 height 12
click at [1040, 579] on span "Big Blue 600X Duo Air Pak 50Hz - Upgrade" at bounding box center [981, 587] width 368 height 25
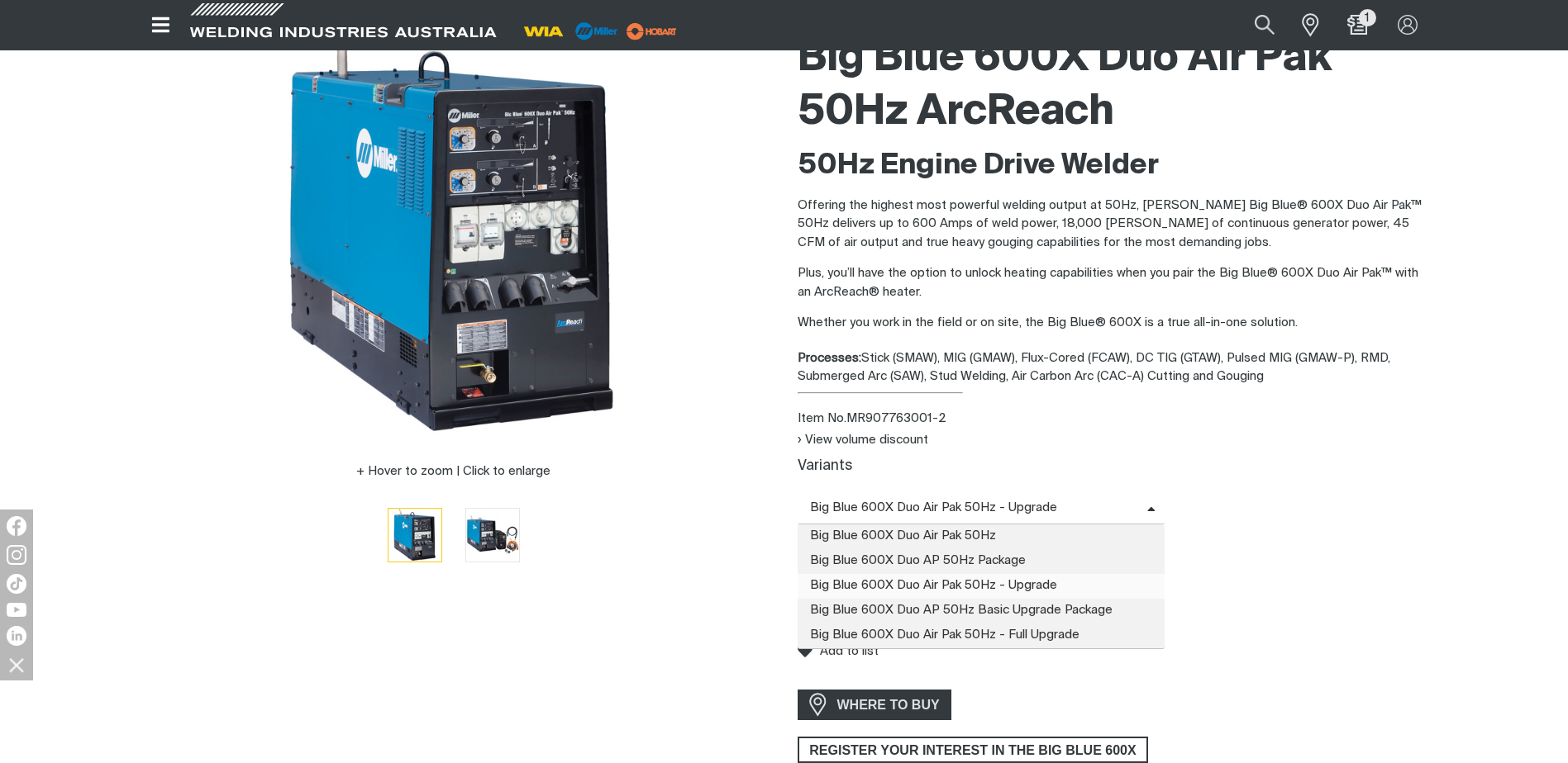
click at [1015, 513] on span "Big Blue 600X Duo Air Pak 50Hz - Upgrade" at bounding box center [972, 508] width 350 height 19
click at [1012, 533] on span "Big Blue 600X Duo Air Pak 50Hz" at bounding box center [981, 538] width 368 height 25
click at [1000, 513] on icon at bounding box center [1009, 508] width 25 height 12
click at [992, 587] on span "Big Blue 600X Duo Air Pak 50Hz - Upgrade" at bounding box center [981, 587] width 368 height 25
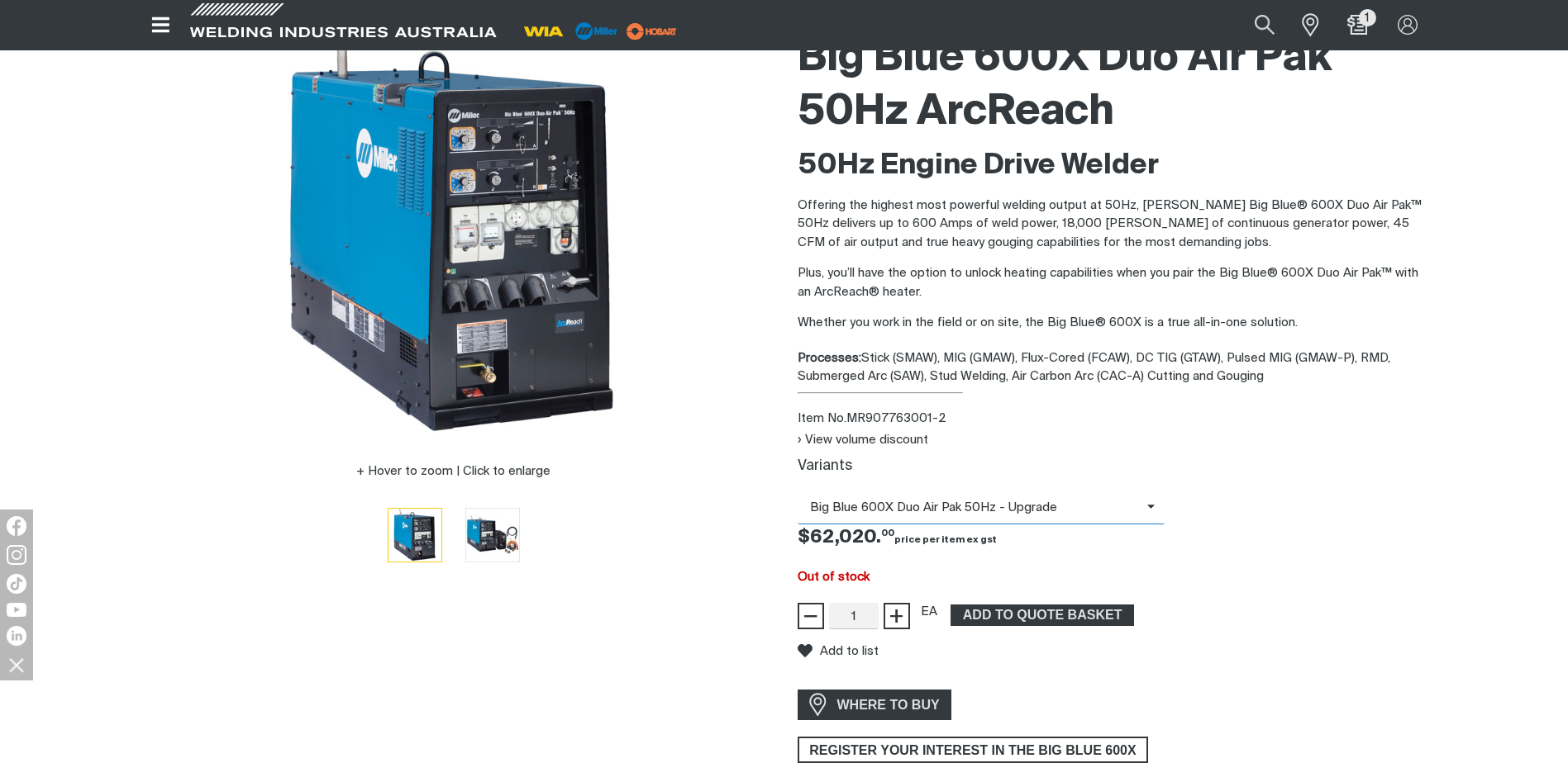
click at [988, 504] on span "Big Blue 600X Duo Air Pak 50Hz - Upgrade" at bounding box center [972, 508] width 350 height 19
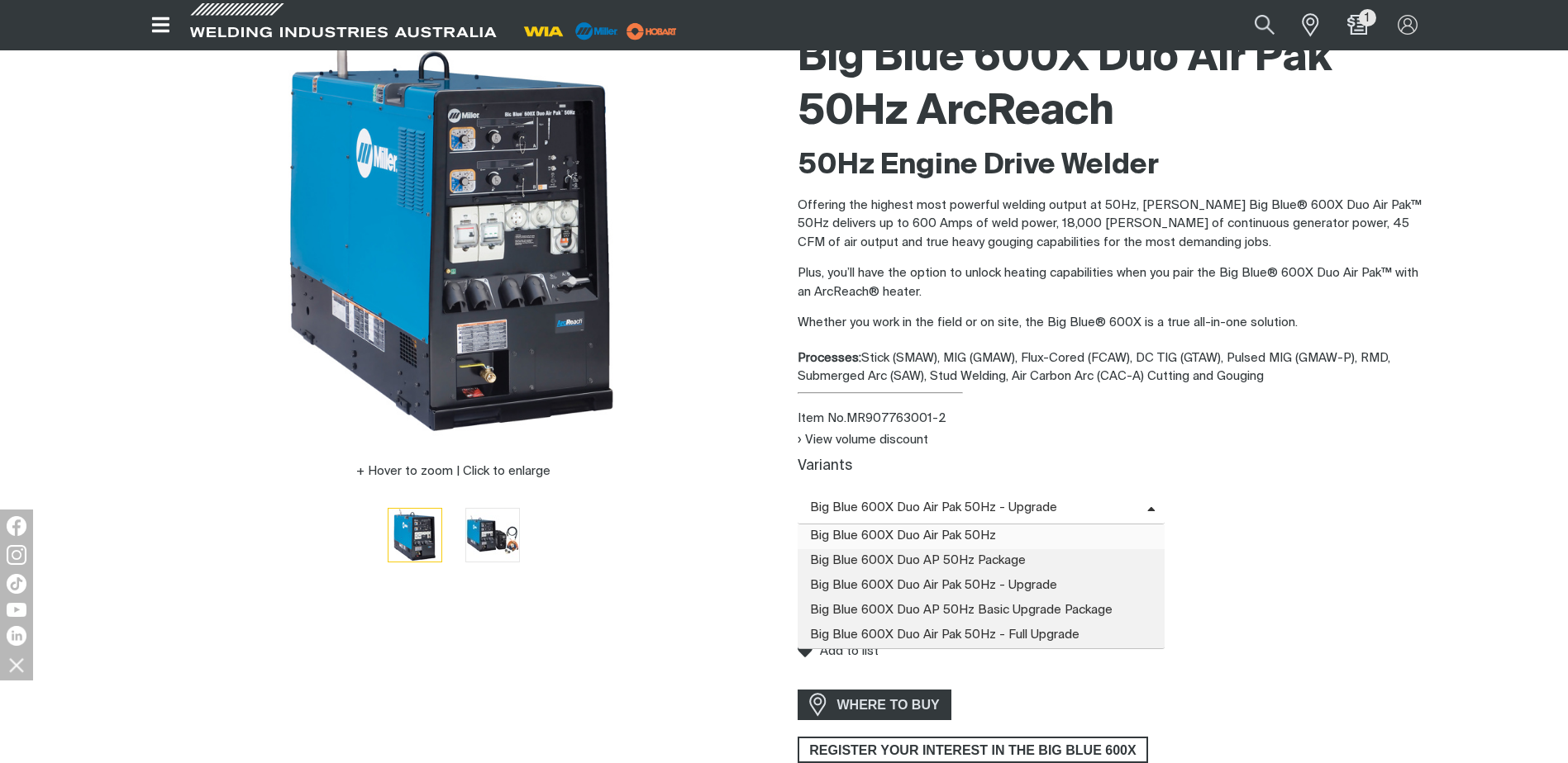
click at [977, 533] on span "Big Blue 600X Duo Air Pak 50Hz" at bounding box center [981, 538] width 368 height 25
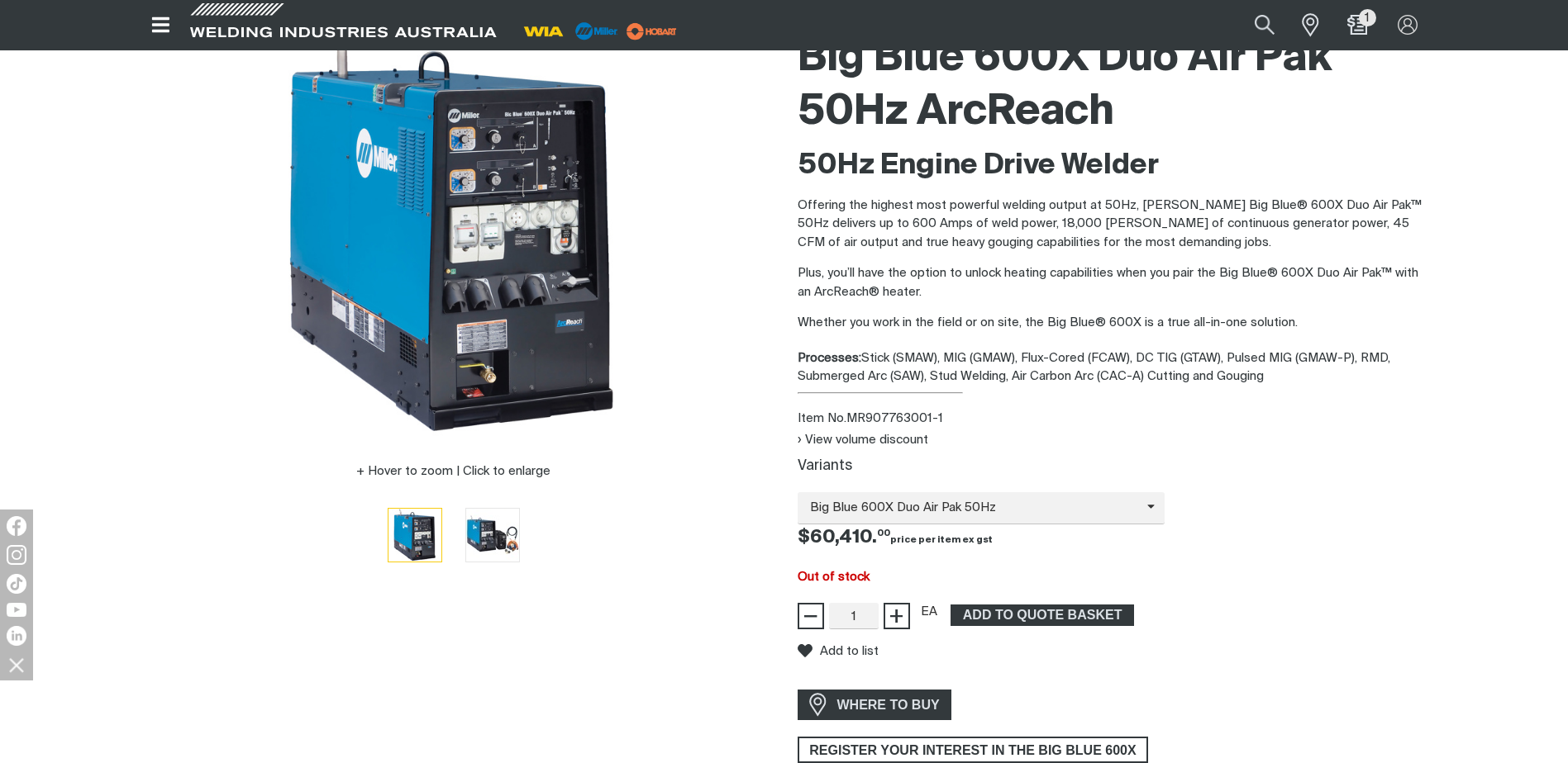
click at [1030, 424] on div "Item No. MR907763001-1" at bounding box center [1114, 419] width 635 height 19
click at [976, 508] on span "Big Blue 600X Duo Air Pak 50Hz" at bounding box center [972, 508] width 350 height 19
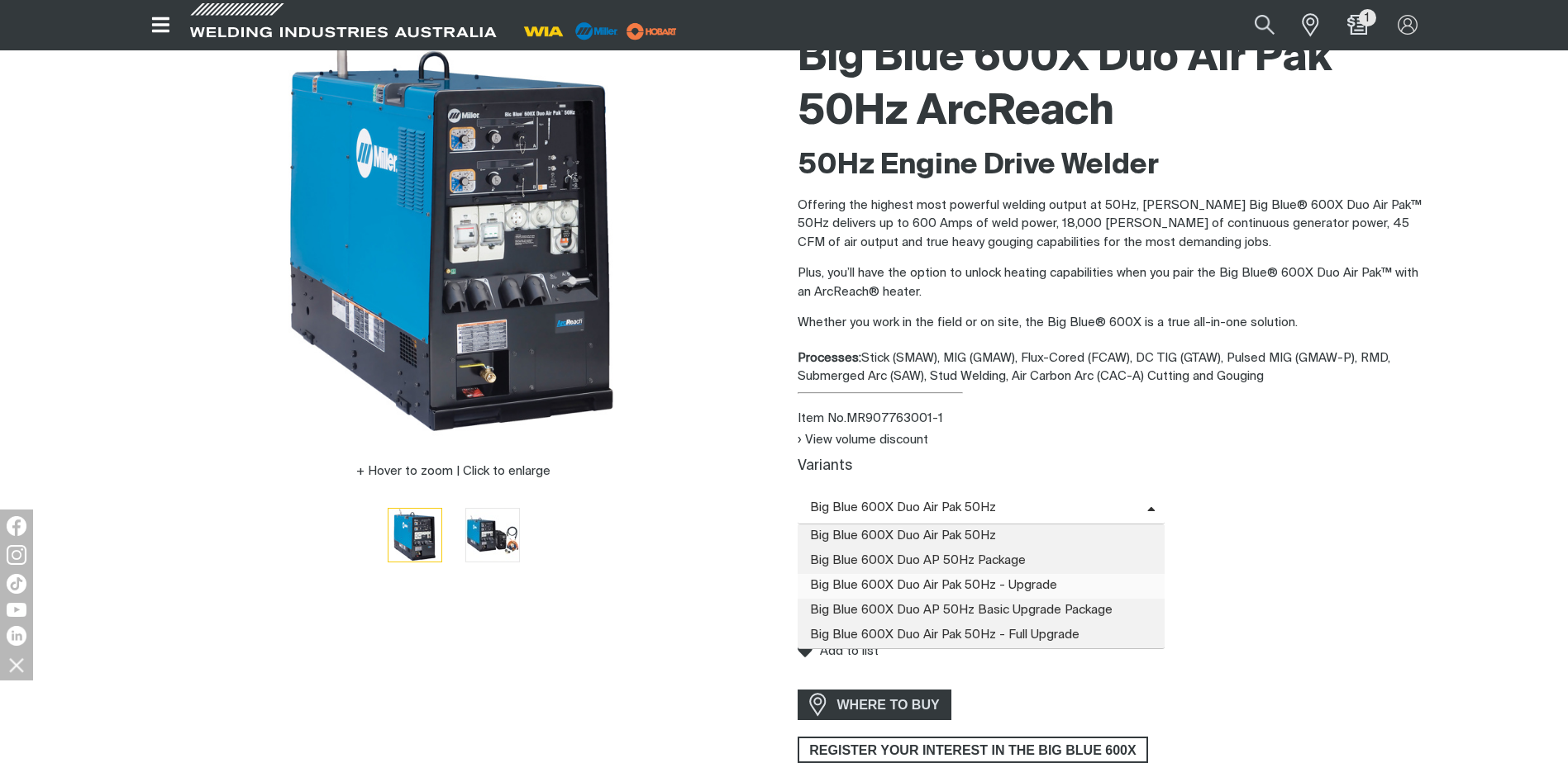
click at [947, 587] on span "Big Blue 600X Duo Air Pak 50Hz - Upgrade" at bounding box center [981, 587] width 368 height 25
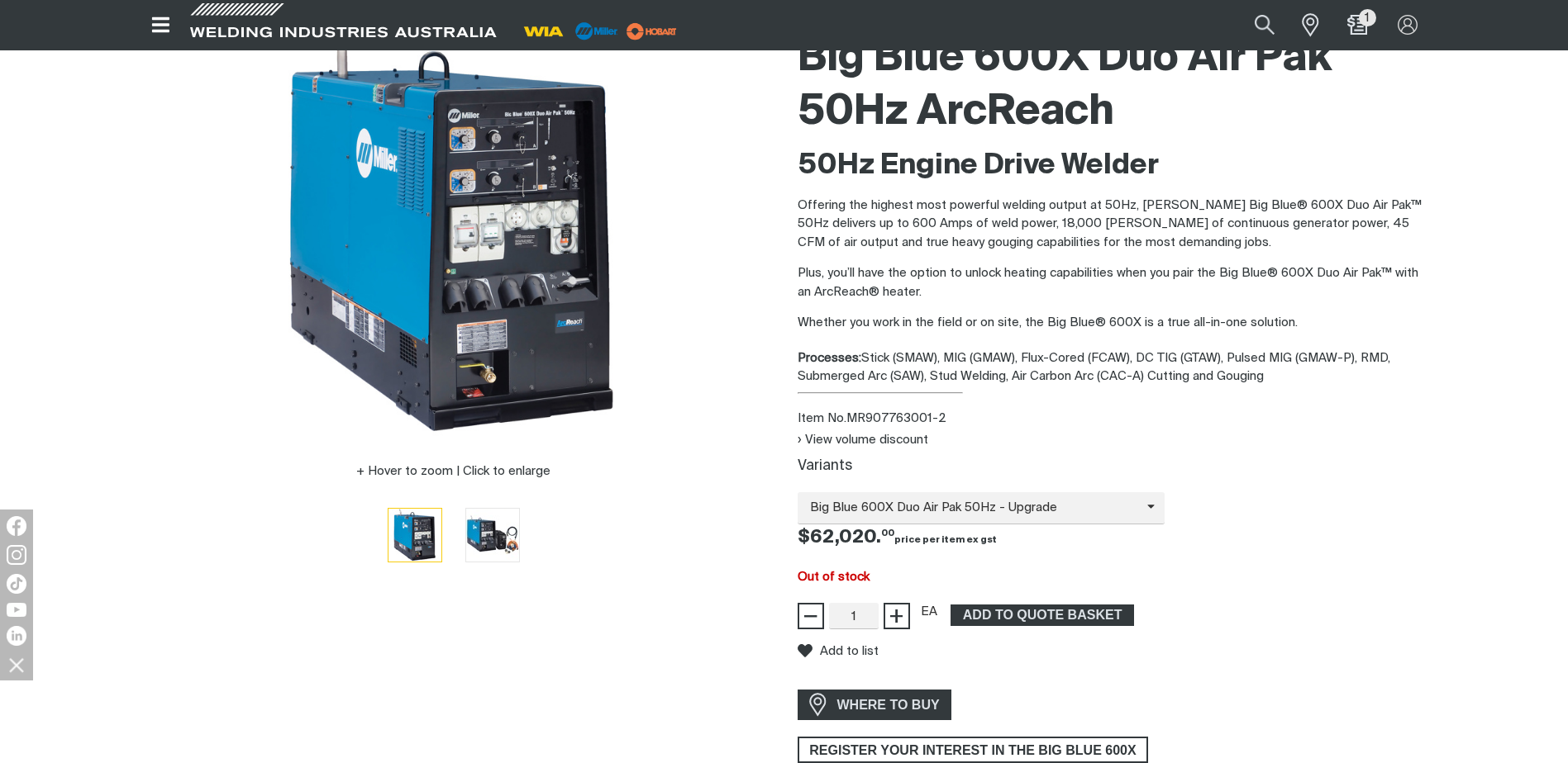
drag, startPoint x: 1263, startPoint y: 378, endPoint x: 825, endPoint y: 101, distance: 518.2
click at [825, 101] on div "Big Blue 600X Duo Air Pak 50Hz ArcReach 50Hz Engine Drive Welder Offering the h…" at bounding box center [1114, 394] width 635 height 740
drag, startPoint x: 825, startPoint y: 101, endPoint x: 914, endPoint y: 192, distance: 127.3
click at [905, 173] on h2 "50Hz Engine Drive Welder" at bounding box center [1114, 166] width 635 height 37
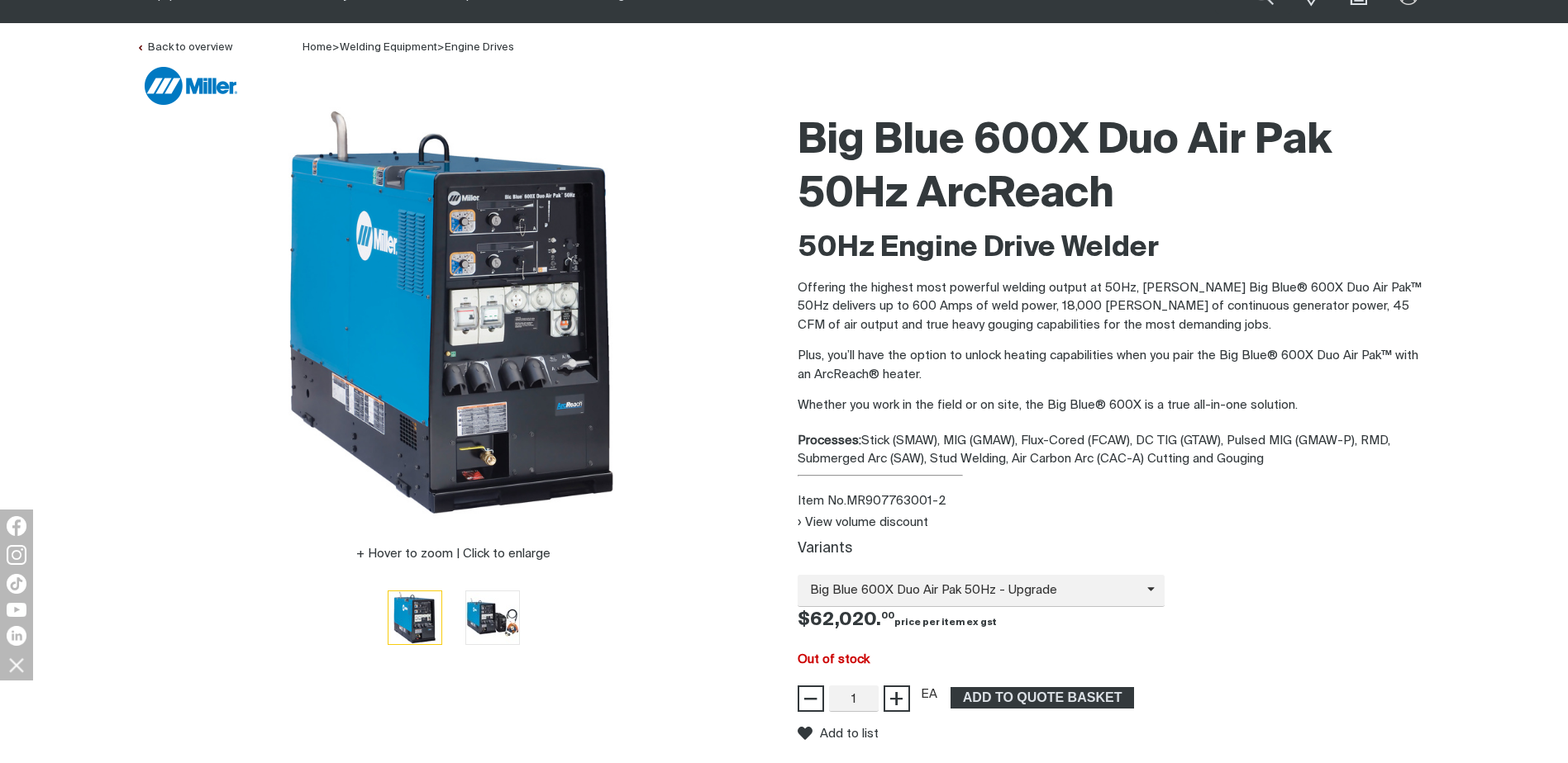
click at [964, 250] on h2 "50Hz Engine Drive Welder" at bounding box center [1114, 249] width 635 height 37
drag, startPoint x: 1256, startPoint y: 461, endPoint x: 808, endPoint y: 135, distance: 554.1
click at [808, 135] on div "Big Blue 600X Duo Air Pak 50Hz ArcReach 50Hz Engine Drive Welder Offering the h…" at bounding box center [1114, 476] width 635 height 740
click at [808, 135] on h1 "Big Blue 600X Duo Air Pak 50Hz ArcReach" at bounding box center [1114, 168] width 635 height 107
drag, startPoint x: 876, startPoint y: 167, endPoint x: 1270, endPoint y: 457, distance: 489.2
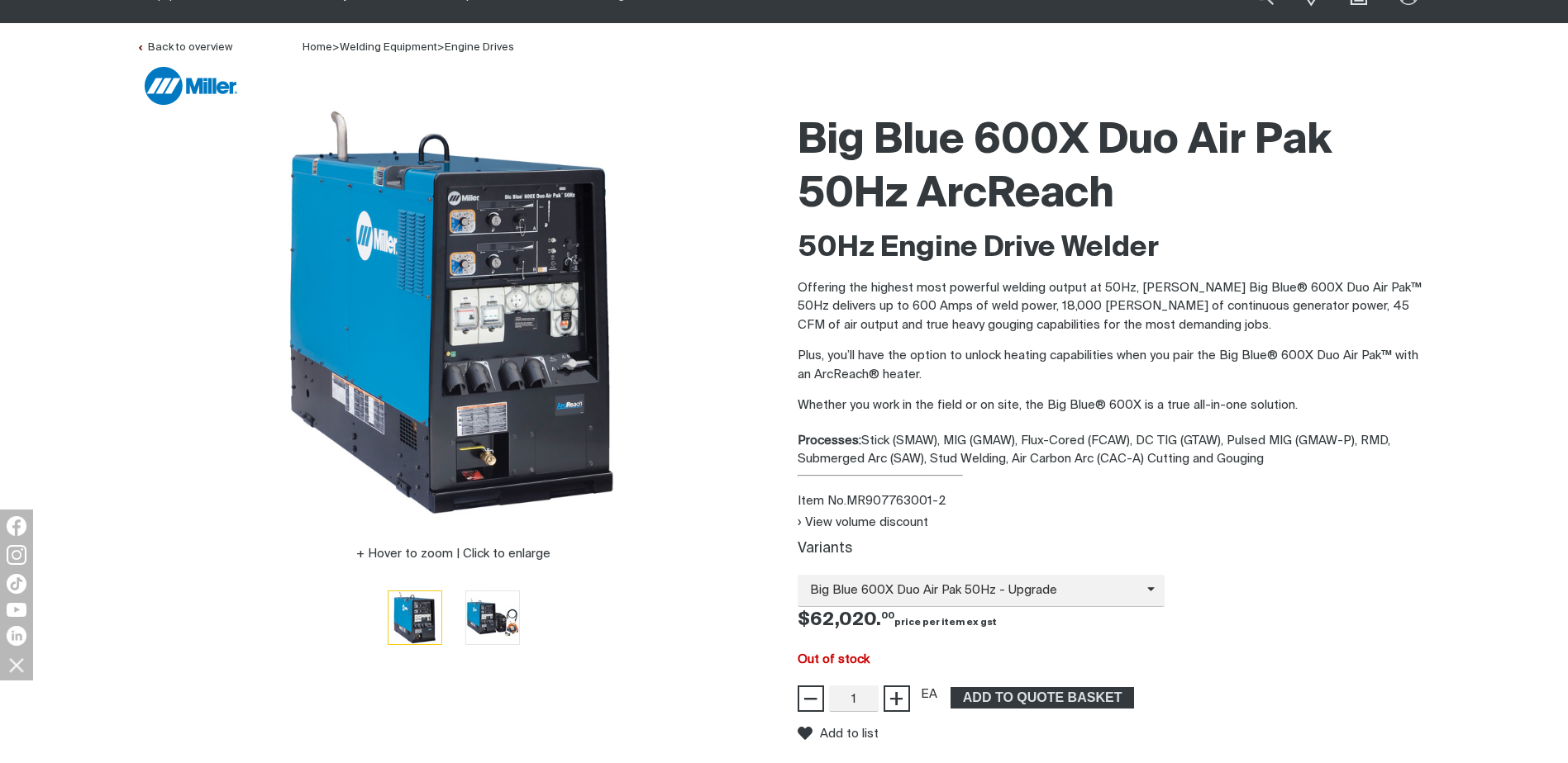
click at [1270, 456] on div "Big Blue 600X Duo Air Pak 50Hz ArcReach 50Hz Engine Drive Welder Offering the h…" at bounding box center [1114, 476] width 635 height 740
click at [1268, 463] on div "Processes: Stick (SMAW), MIG (GMAW), Flux-Cored (FCAW), DC TIG (GTAW), Pulsed M…" at bounding box center [1114, 450] width 635 height 37
drag, startPoint x: 1268, startPoint y: 466, endPoint x: 816, endPoint y: 143, distance: 555.5
click at [816, 143] on div "Big Blue 600X Duo Air Pak 50Hz ArcReach 50Hz Engine Drive Welder Offering the h…" at bounding box center [1114, 476] width 635 height 740
click at [816, 142] on h1 "Big Blue 600X Duo Air Pak 50Hz ArcReach" at bounding box center [1114, 168] width 635 height 107
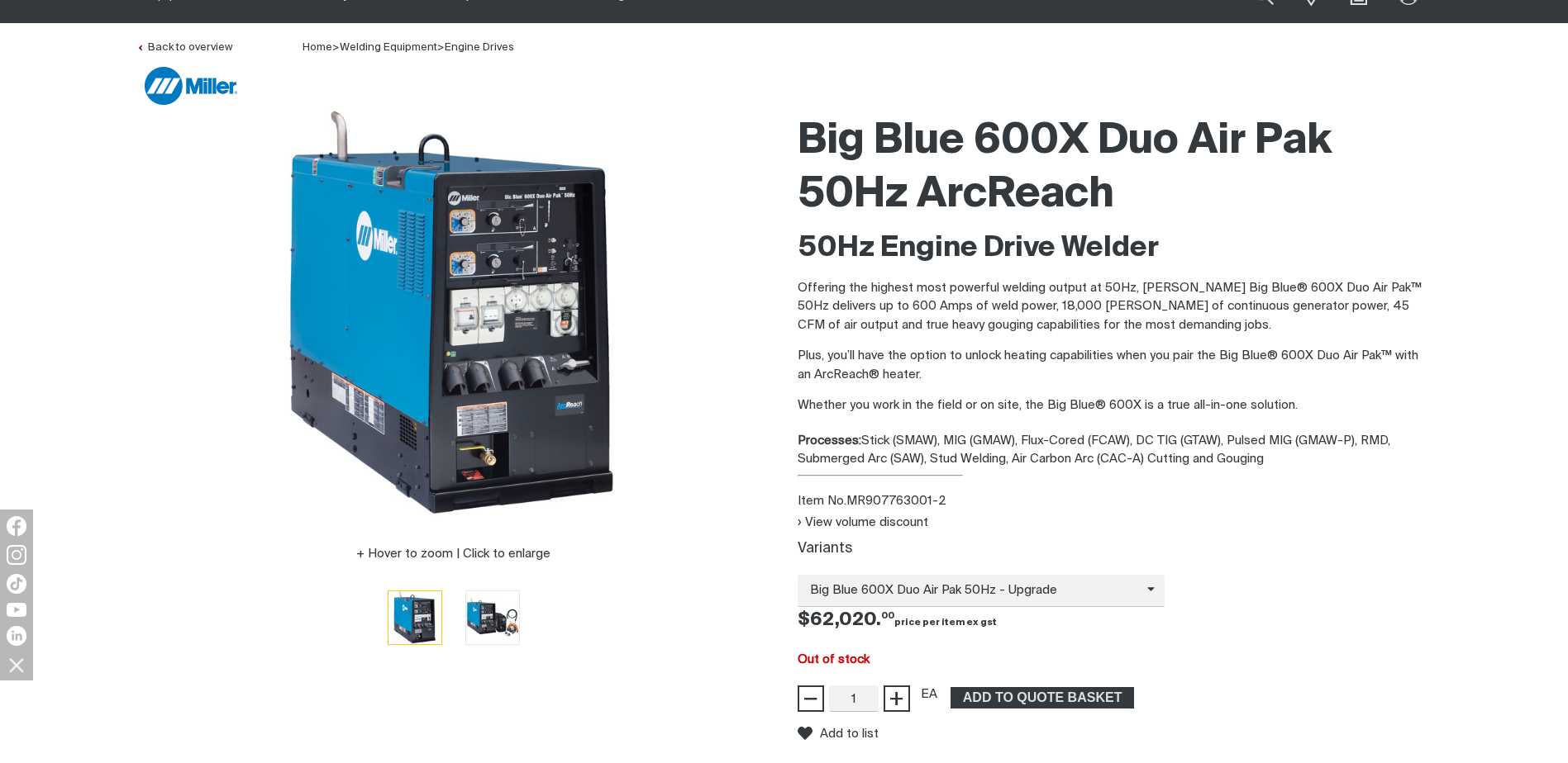
drag, startPoint x: 801, startPoint y: 142, endPoint x: 1268, endPoint y: 466, distance: 568.4
click at [1268, 466] on div "Big Blue 600X Duo Air Pak 50Hz ArcReach 50Hz Engine Drive Welder Offering the h…" at bounding box center [1114, 476] width 635 height 740
click at [1268, 459] on div "Processes: Stick (SMAW), MIG (GMAW), Flux-Cored (FCAW), DC TIG (GTAW), Pulsed M…" at bounding box center [1114, 450] width 635 height 37
